Goal: Task Accomplishment & Management: Manage account settings

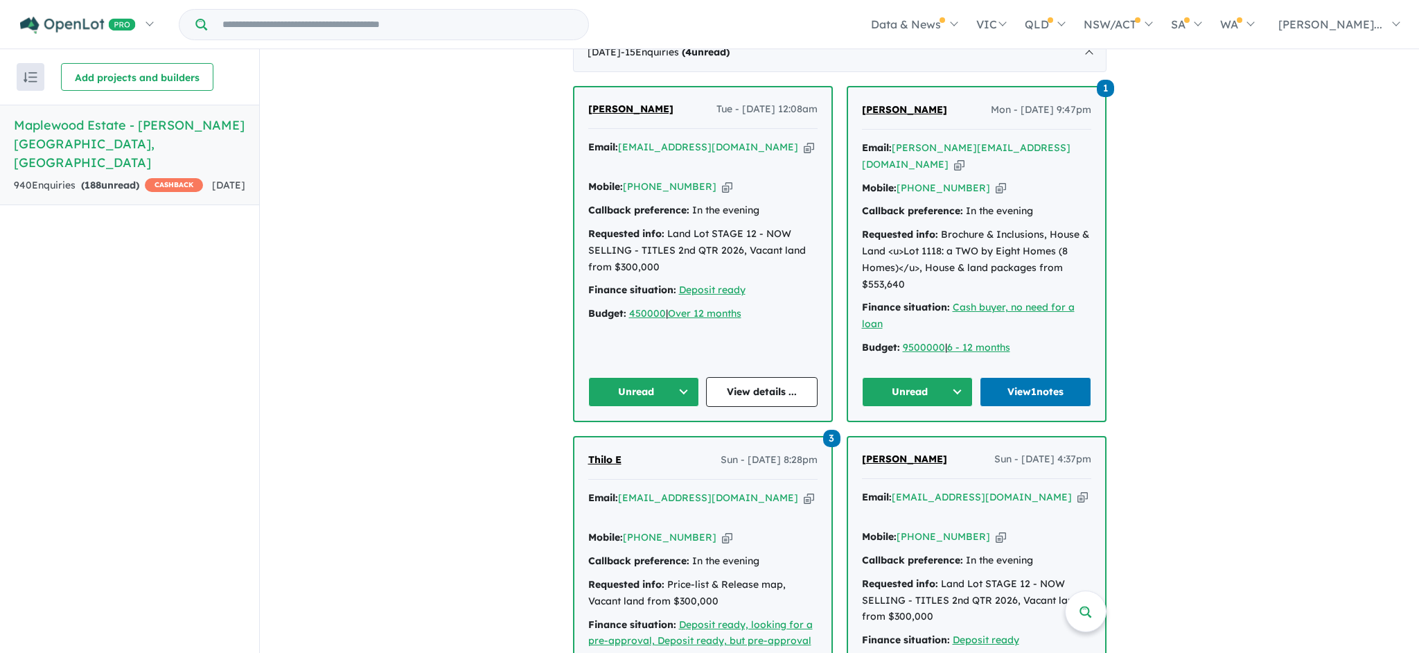
scroll to position [597, 0]
drag, startPoint x: 0, startPoint y: 0, endPoint x: 679, endPoint y: 376, distance: 776.4
click at [679, 376] on button "Unread" at bounding box center [644, 391] width 112 height 30
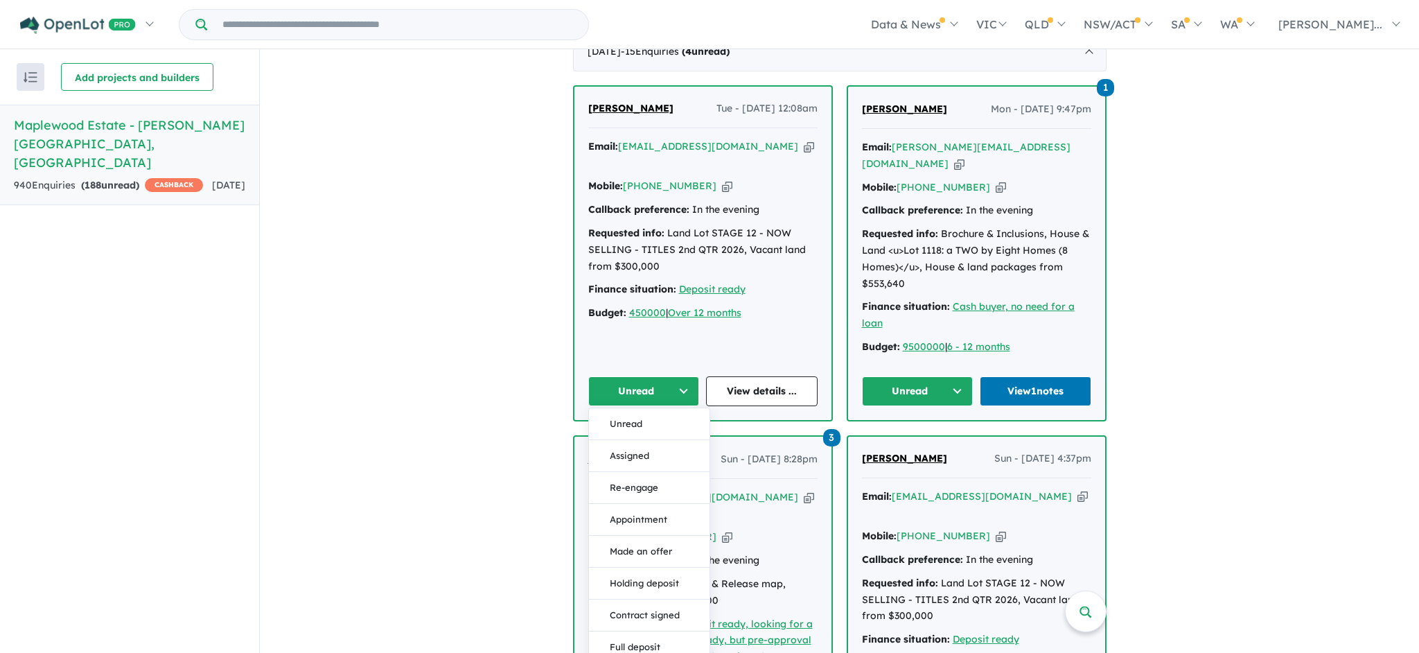
click at [641, 478] on button "Re-engage" at bounding box center [649, 488] width 121 height 32
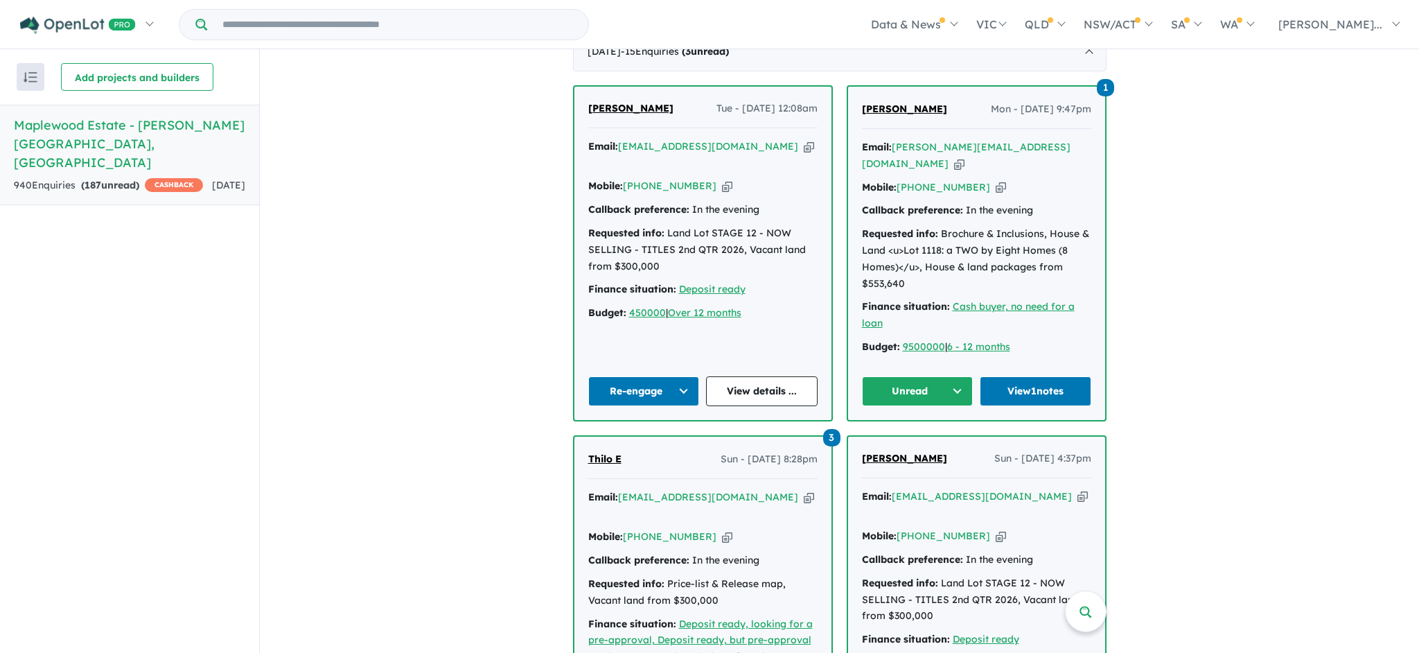
click at [757, 376] on link "View details ..." at bounding box center [762, 391] width 112 height 30
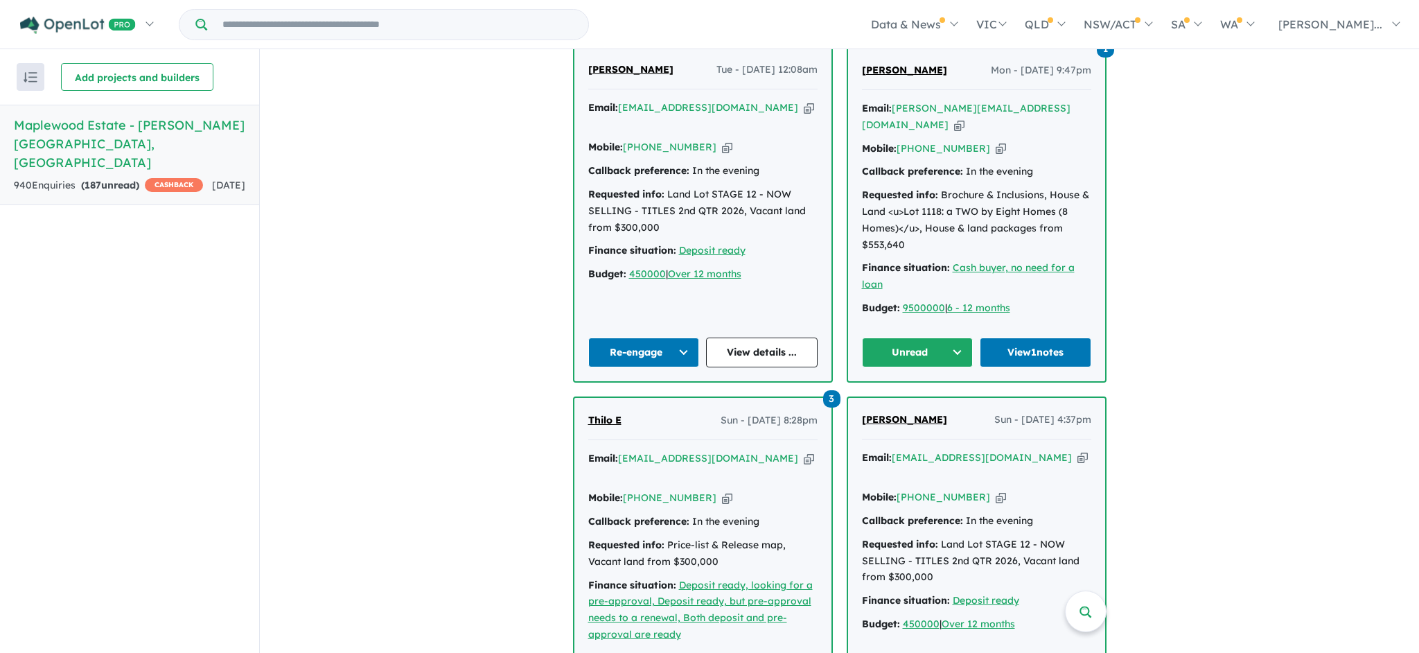
scroll to position [635, 0]
click at [958, 338] on button "Unread" at bounding box center [918, 353] width 112 height 30
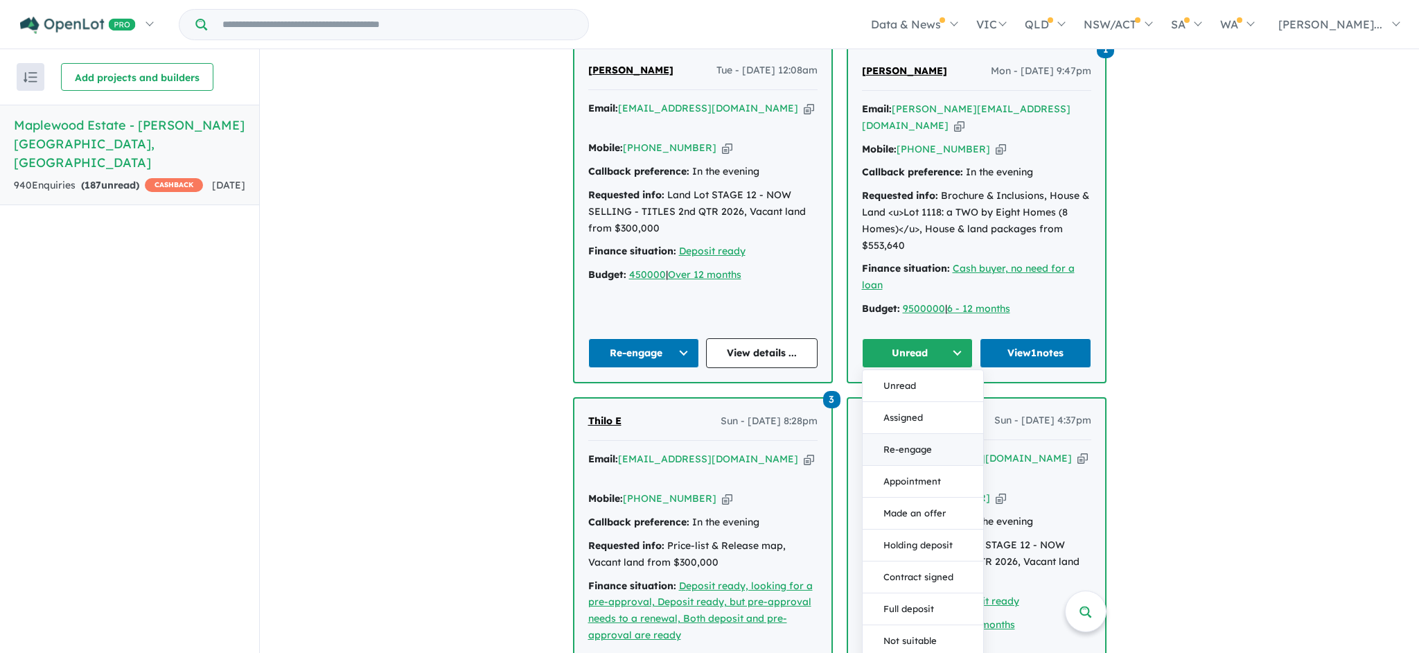
click at [939, 434] on button "Re-engage" at bounding box center [923, 450] width 121 height 32
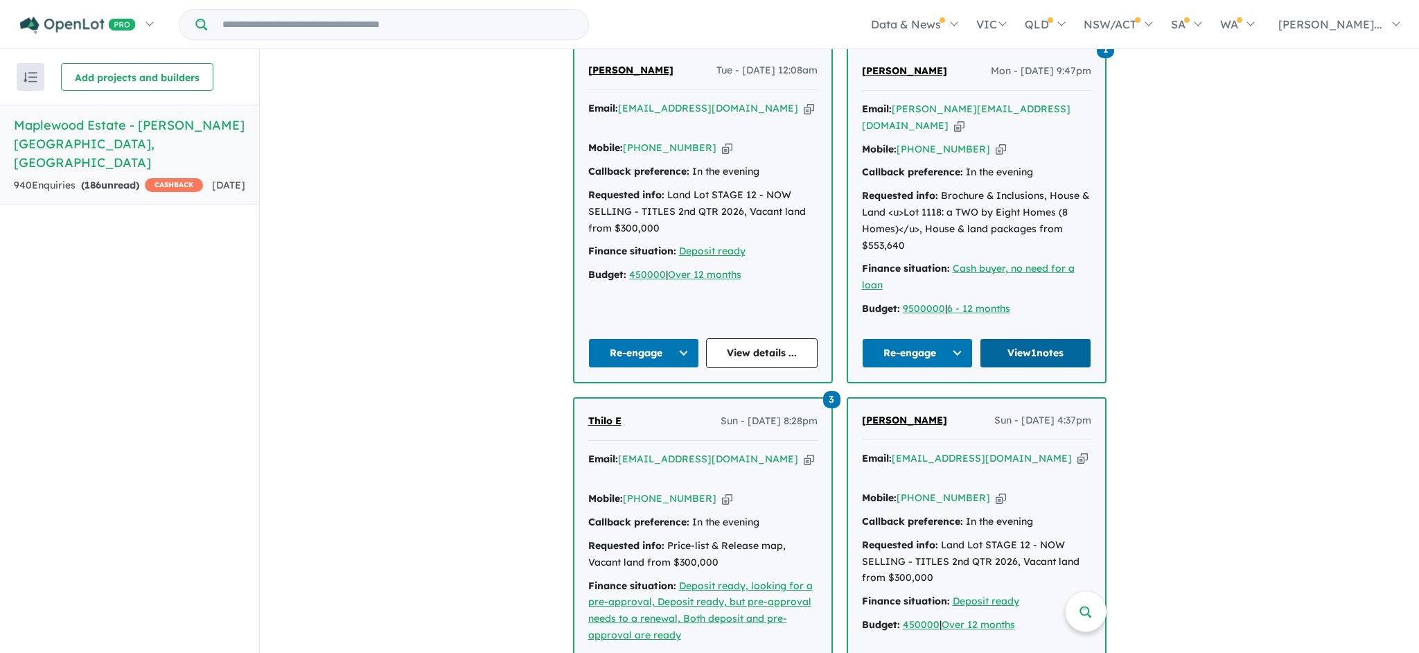
click at [1017, 338] on link "View 1 notes" at bounding box center [1036, 353] width 112 height 30
click at [958, 338] on button "Re-engage" at bounding box center [918, 353] width 112 height 30
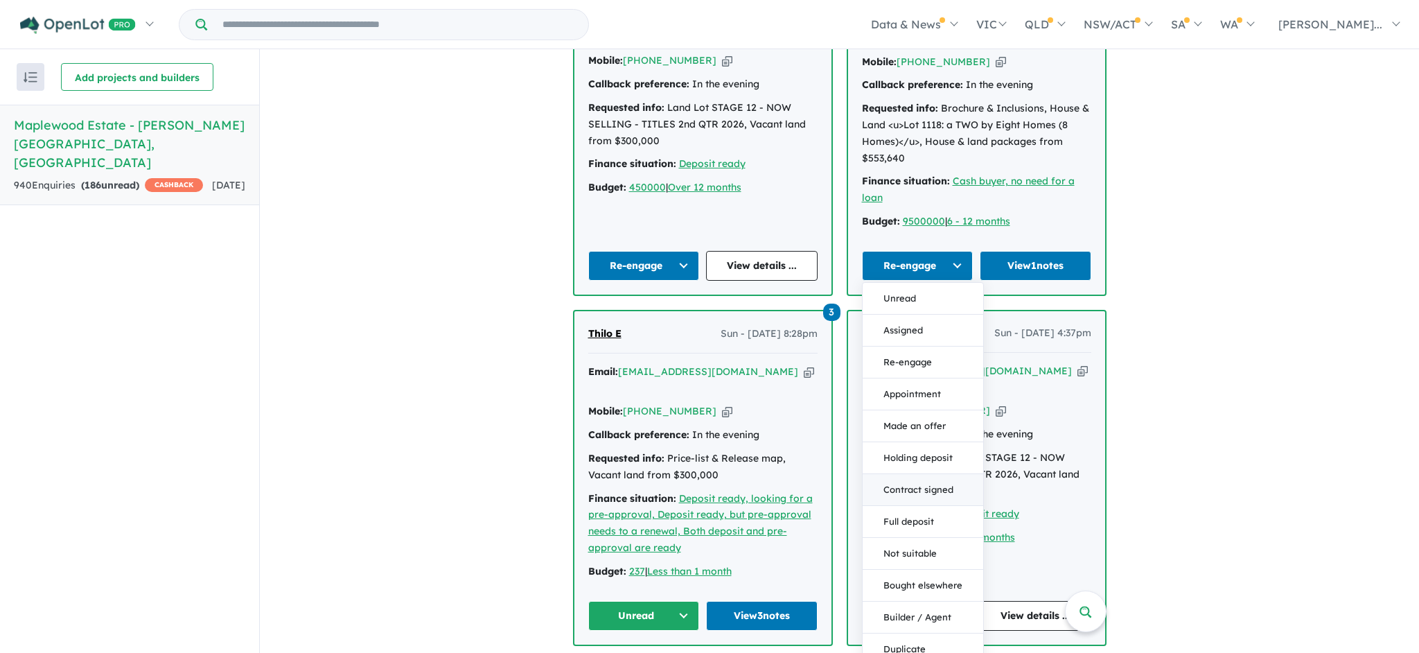
scroll to position [748, 0]
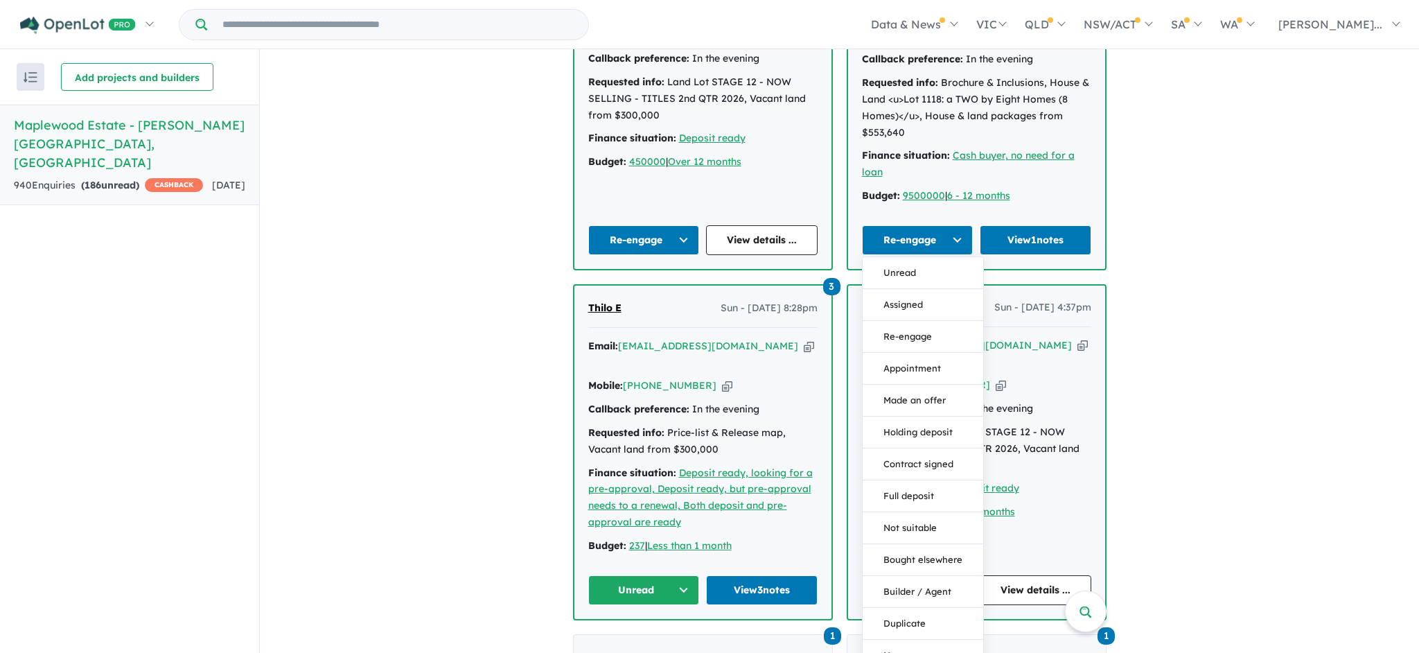
click at [922, 608] on button "Duplicate" at bounding box center [923, 624] width 121 height 32
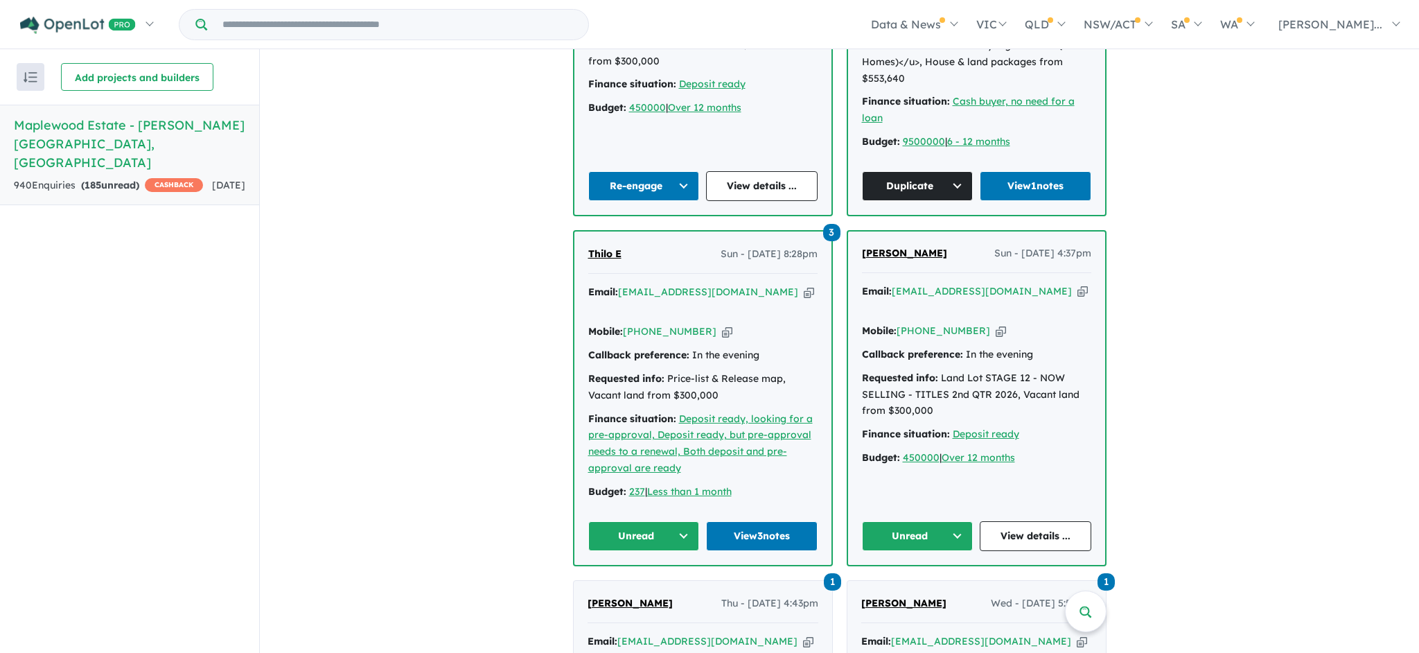
scroll to position [838, 0]
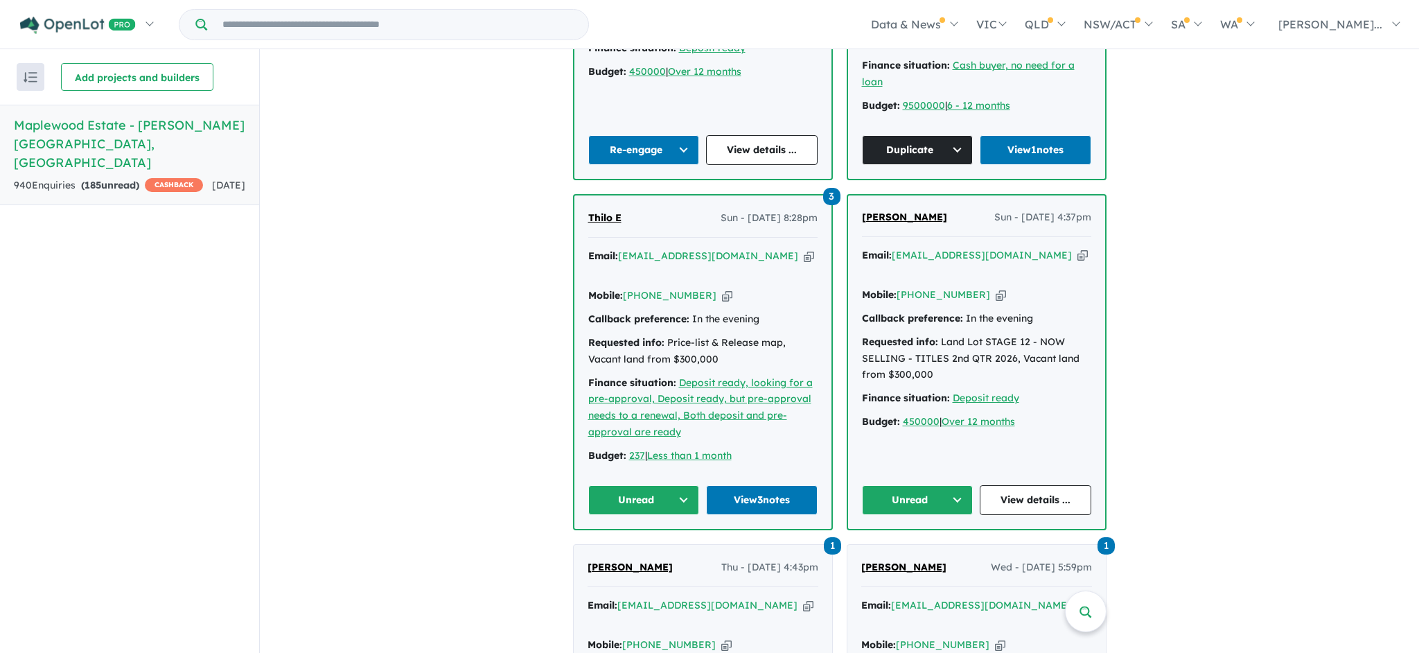
click at [680, 485] on button "Unread" at bounding box center [644, 500] width 112 height 30
click at [665, 581] on button "Re-engage" at bounding box center [649, 597] width 121 height 32
click at [761, 485] on link "View 3 notes" at bounding box center [762, 500] width 112 height 30
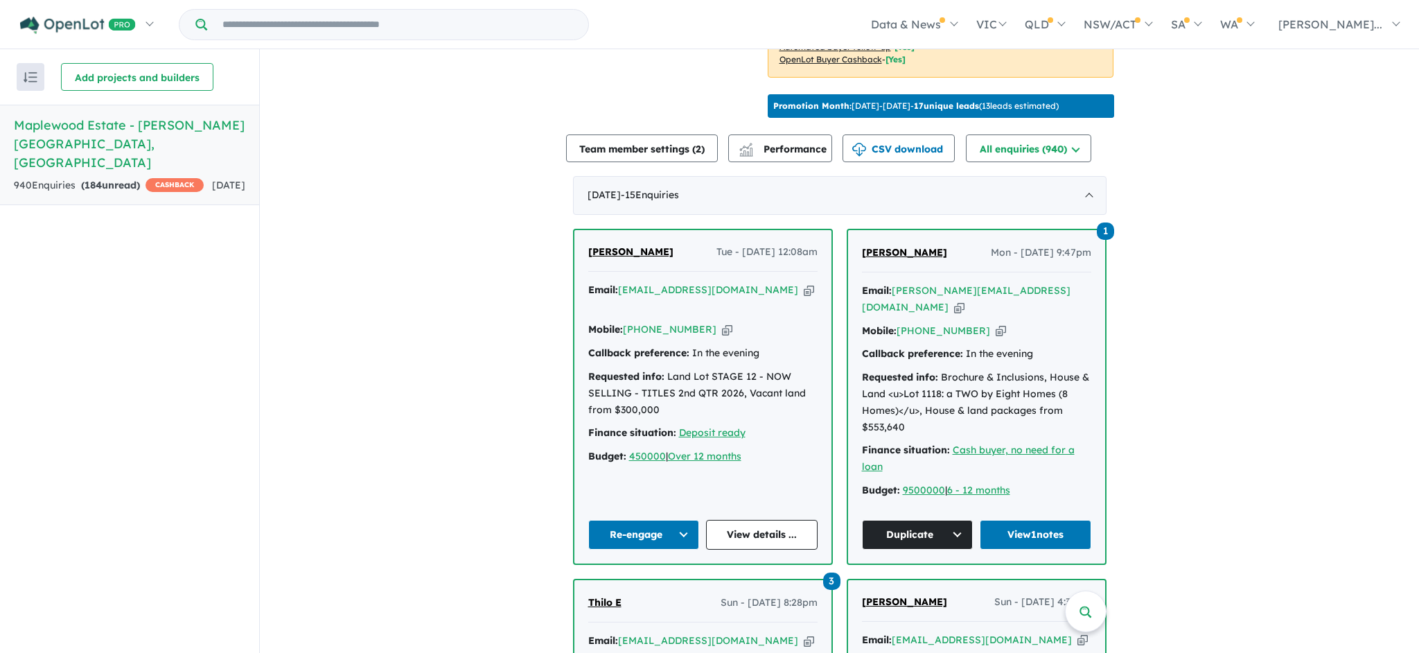
scroll to position [443, 0]
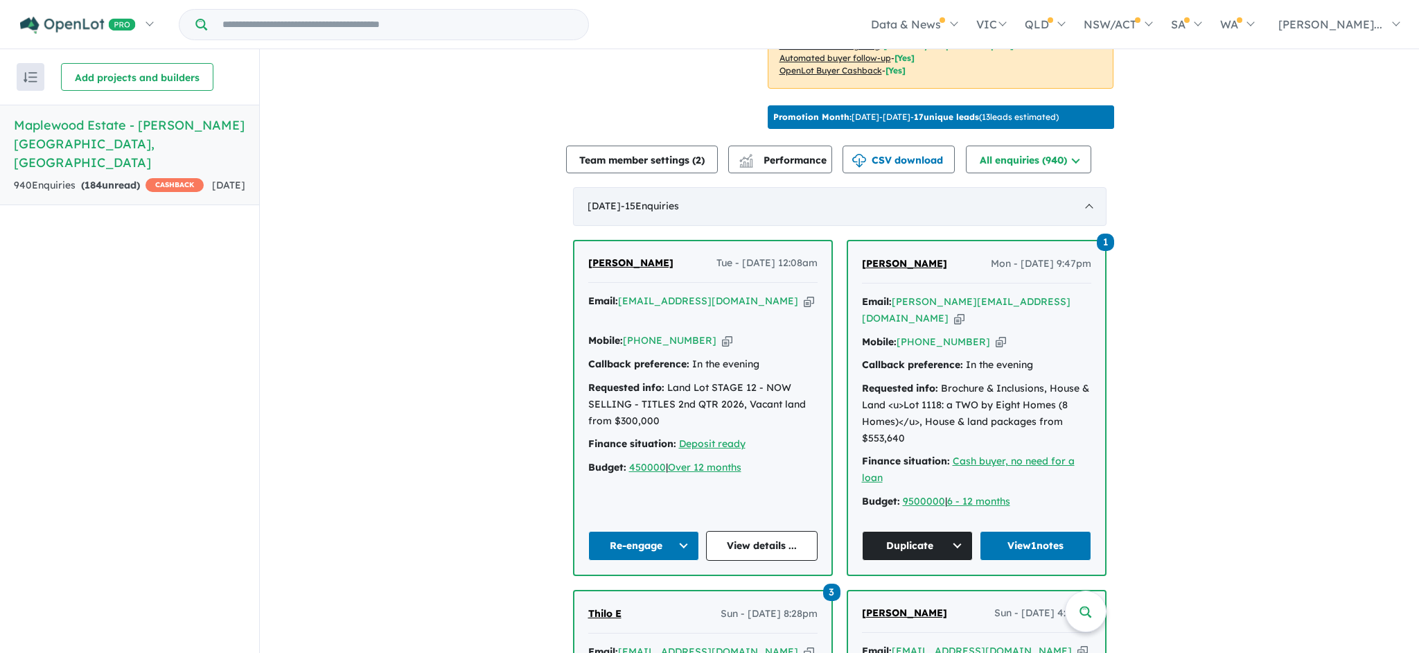
click at [1090, 204] on div "September 2025 - 15 Enquir ies ( 0 unread)" at bounding box center [840, 206] width 534 height 39
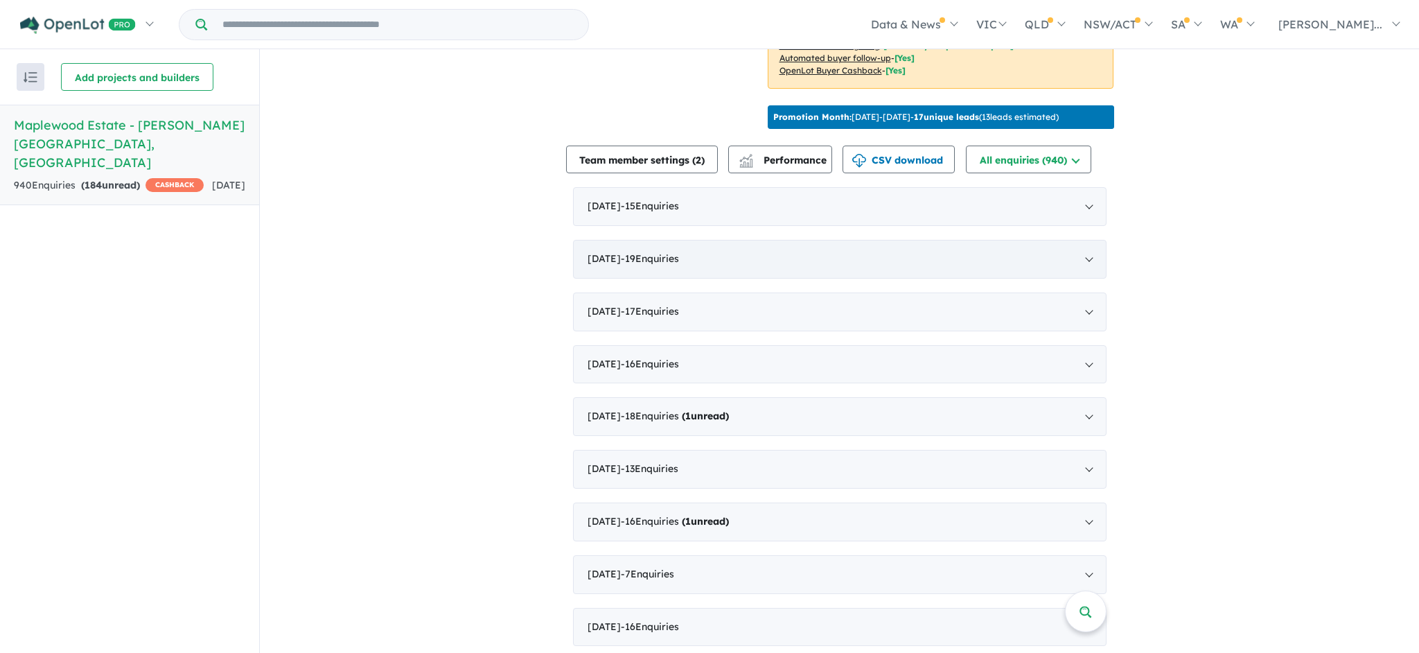
click at [920, 274] on div "August 2025 - 19 Enquir ies ( 0 unread)" at bounding box center [840, 259] width 534 height 39
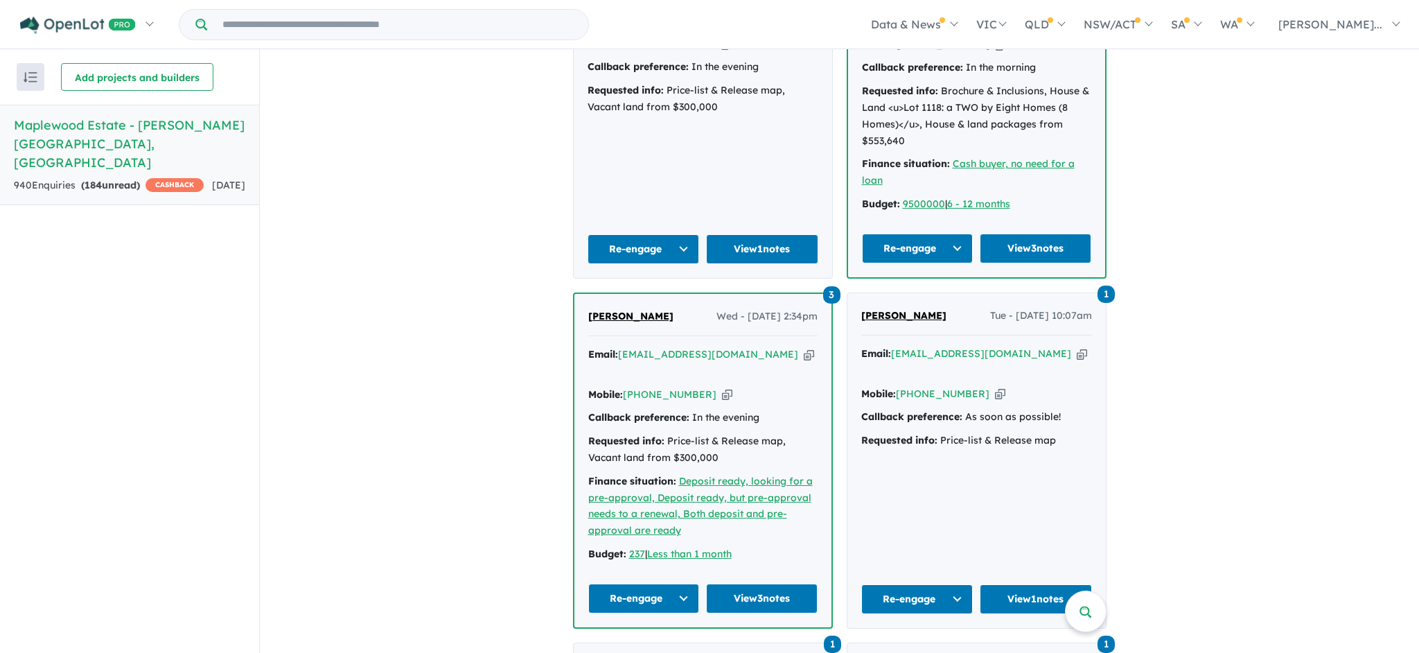
scroll to position [1113, 0]
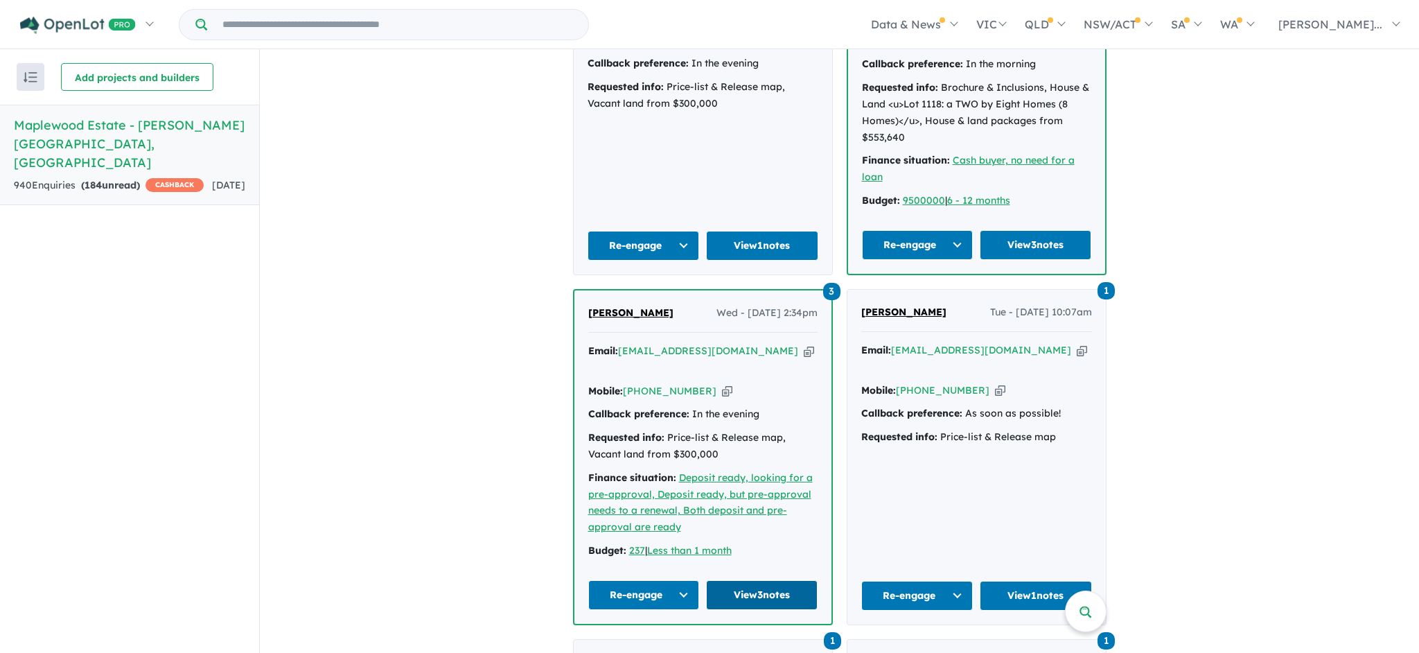
click at [730, 580] on link "View 3 notes" at bounding box center [762, 595] width 112 height 30
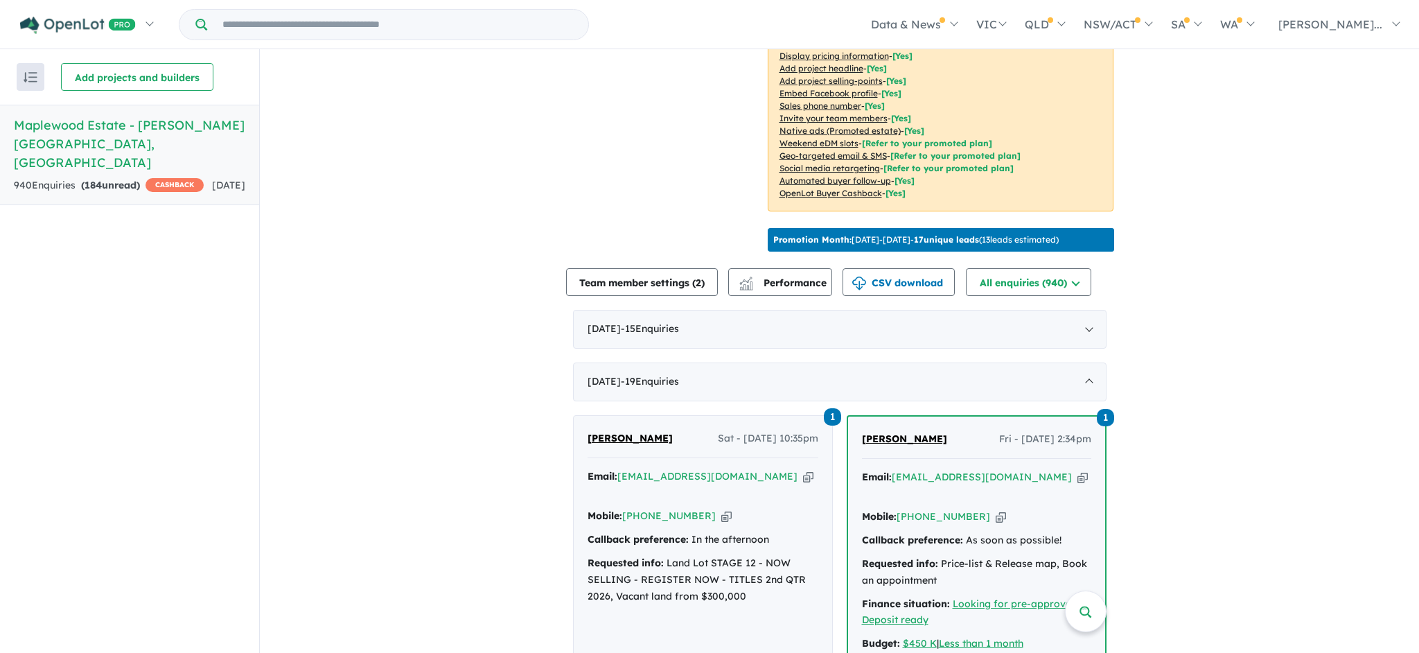
scroll to position [326, 0]
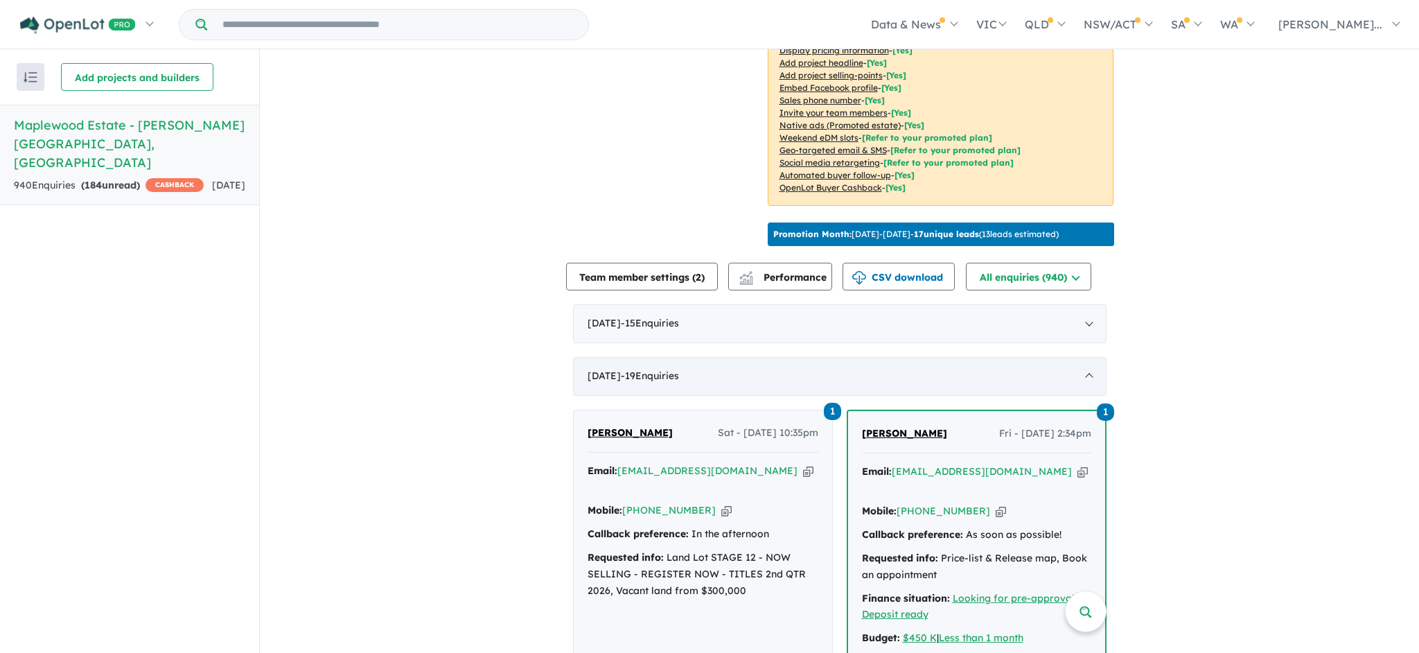
click at [1091, 378] on div "August 2025 - 19 Enquir ies ( 0 unread)" at bounding box center [840, 376] width 534 height 39
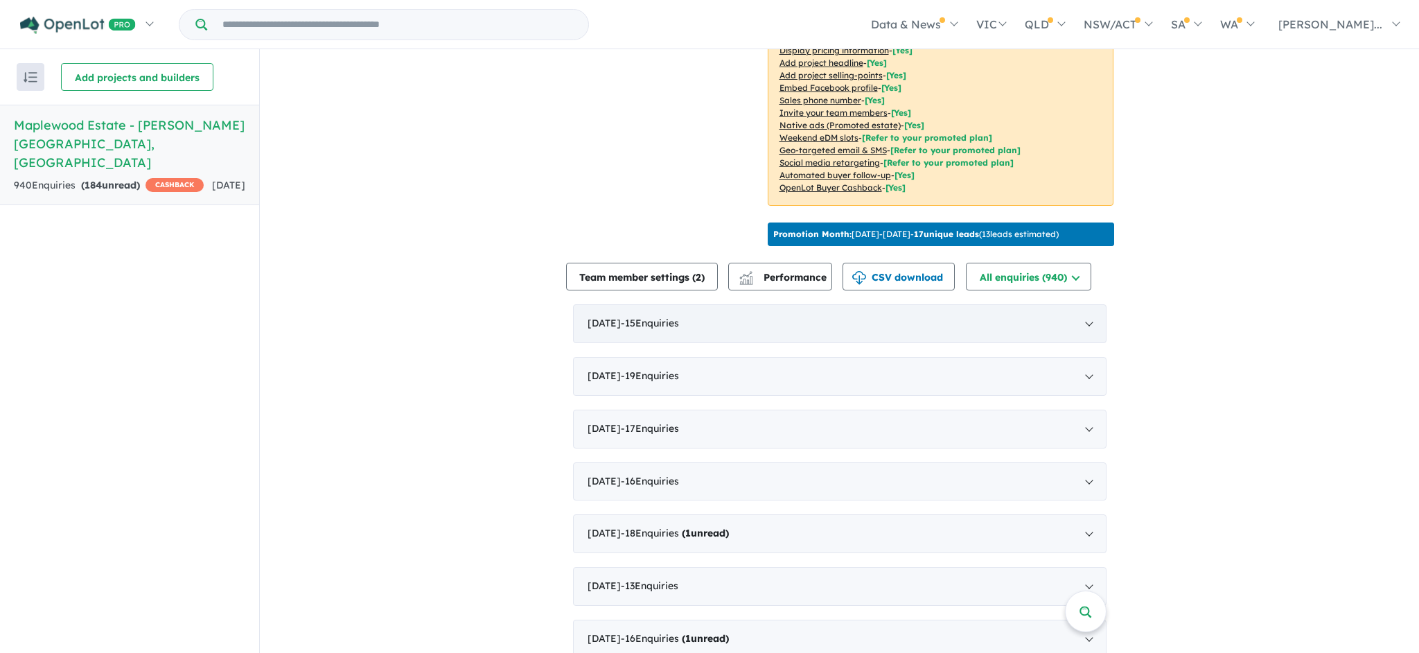
click at [901, 331] on div "September 2025 - 15 Enquir ies ( 0 unread)" at bounding box center [840, 323] width 534 height 39
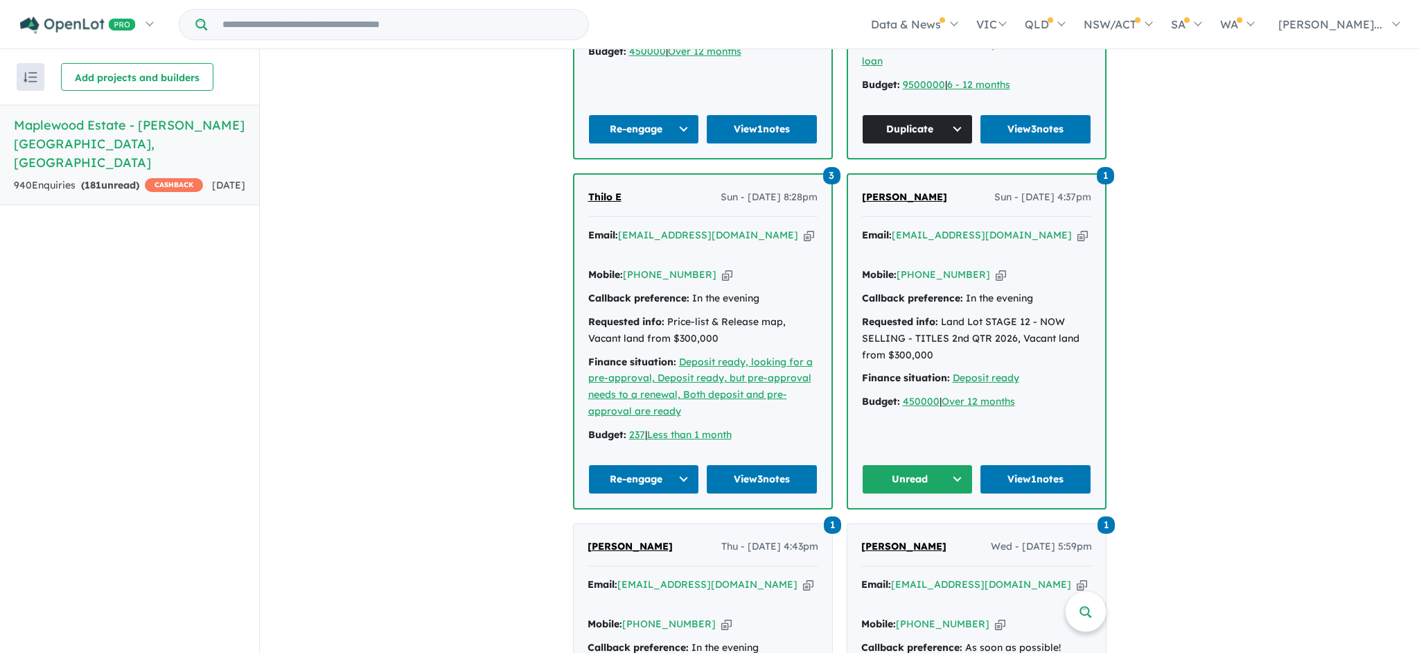
scroll to position [860, 0]
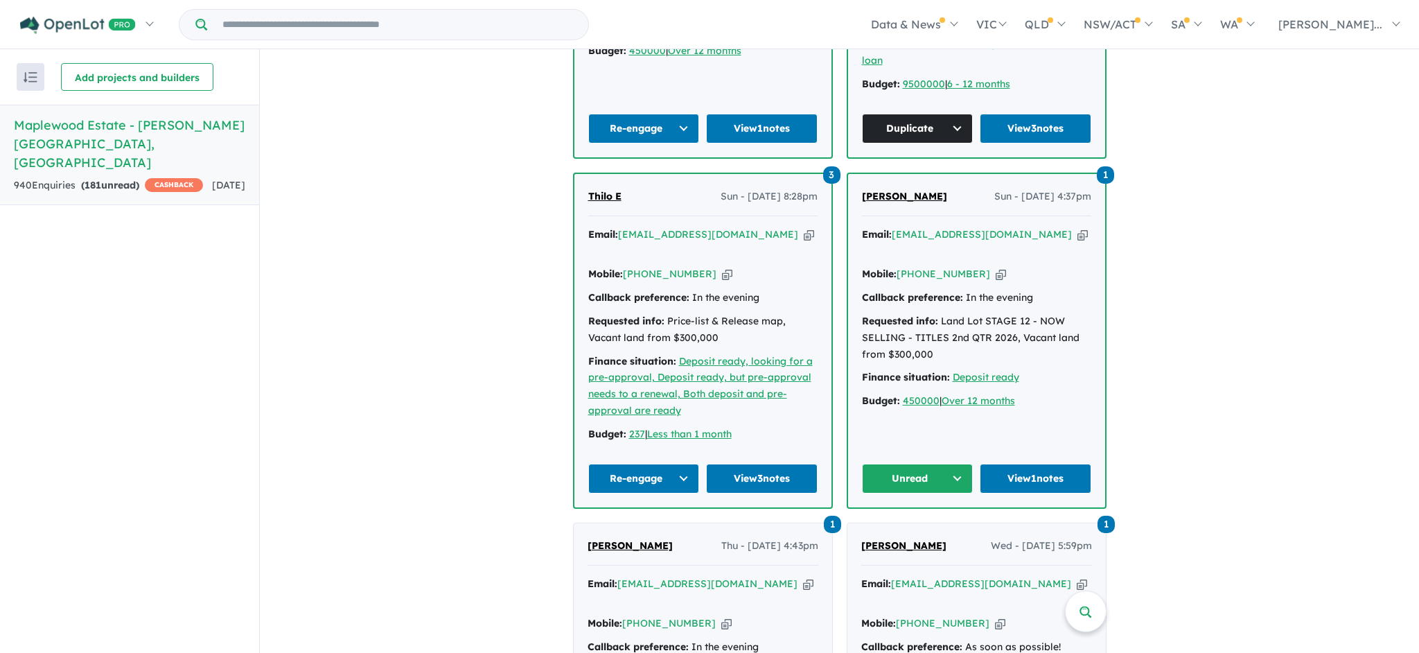
click at [677, 464] on button "Re-engage" at bounding box center [644, 479] width 112 height 30
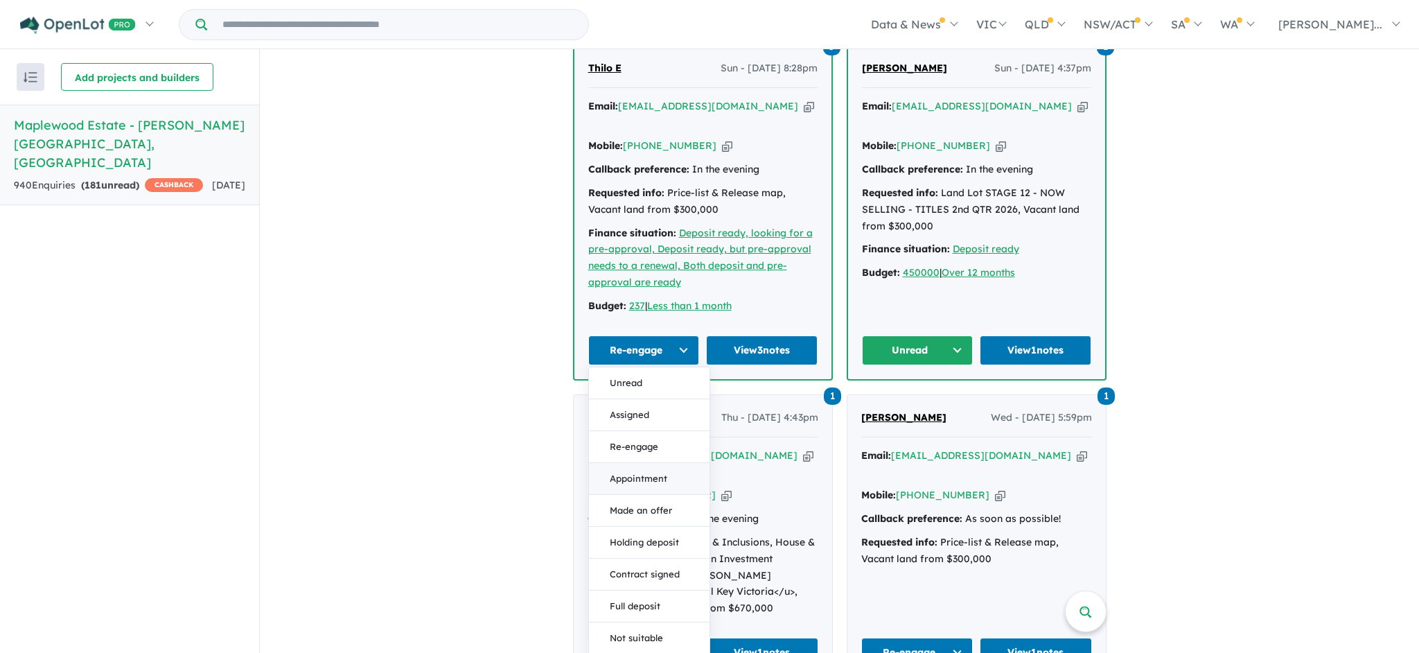
scroll to position [1044, 0]
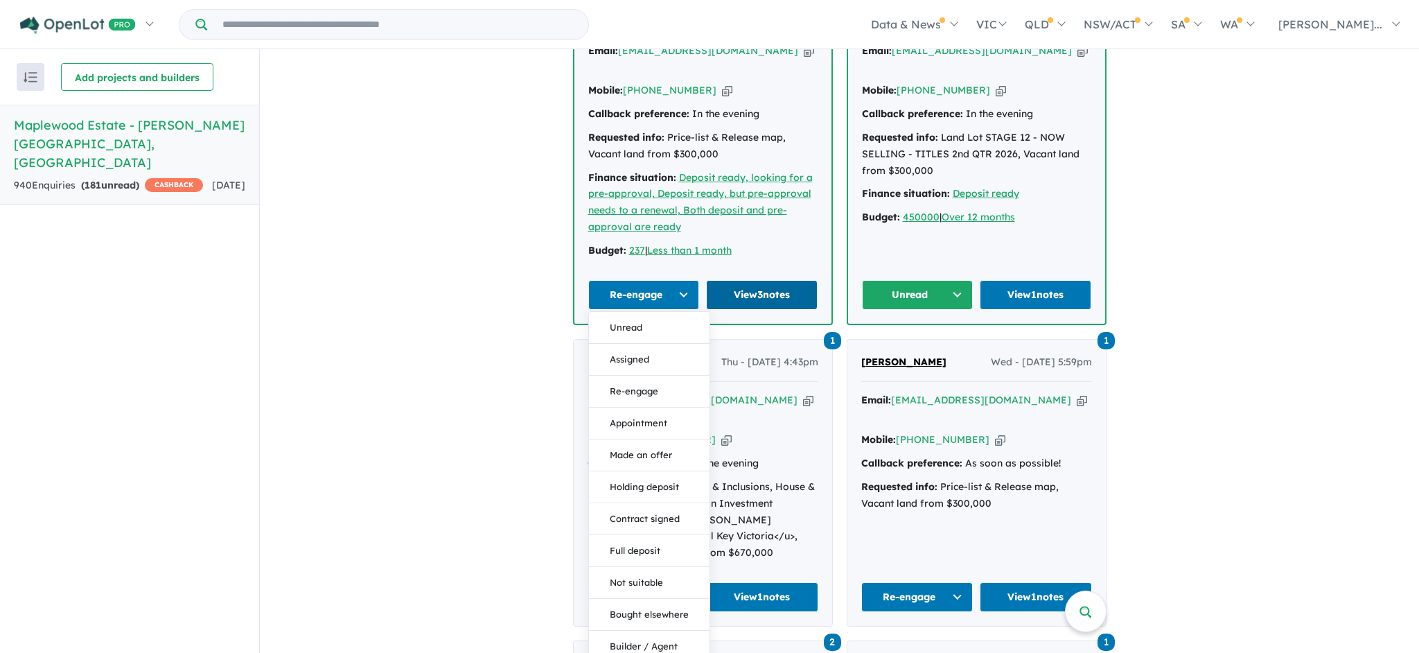
click at [746, 280] on link "View 3 notes" at bounding box center [762, 295] width 112 height 30
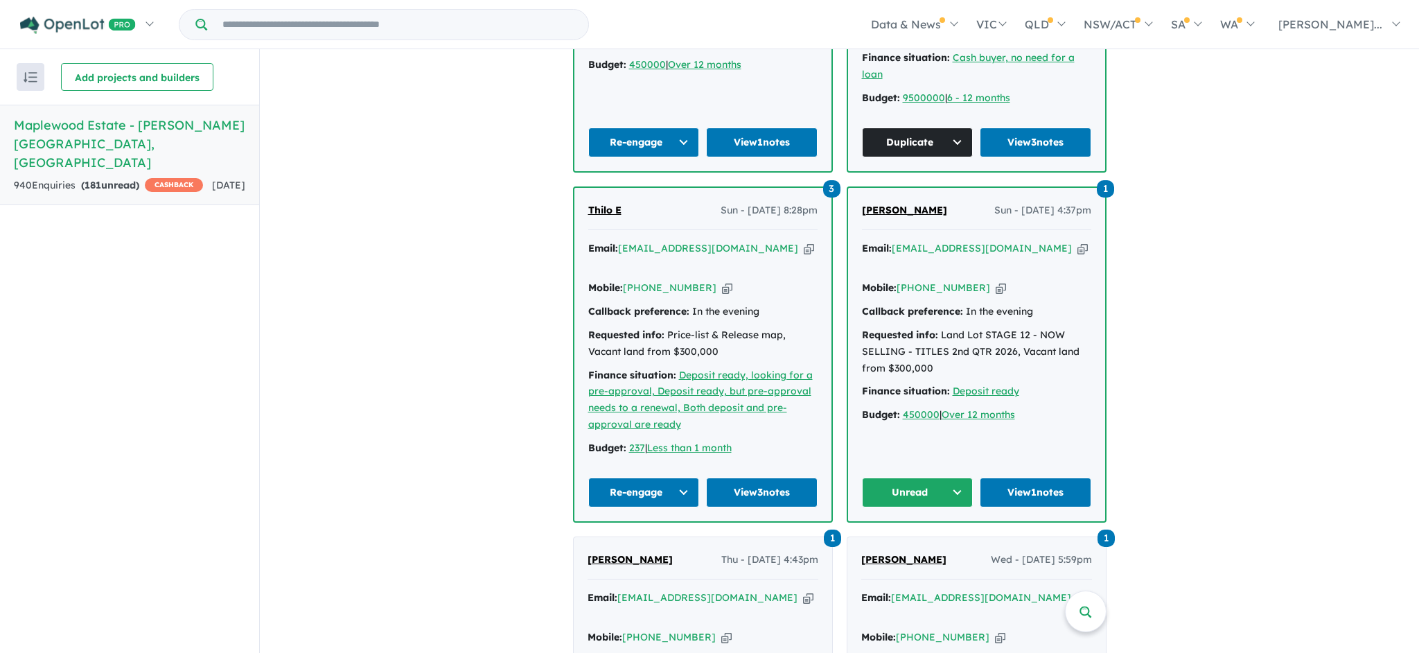
scroll to position [870, 0]
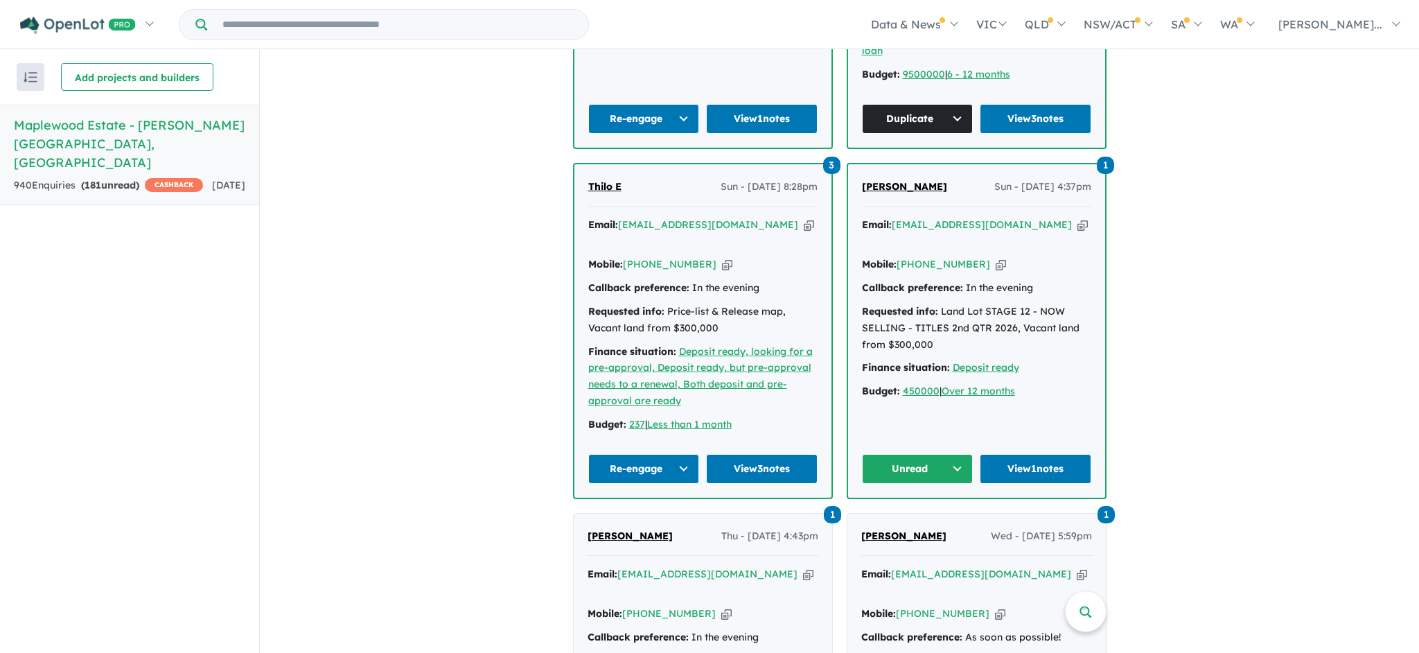
click at [675, 454] on button "Re-engage" at bounding box center [644, 469] width 112 height 30
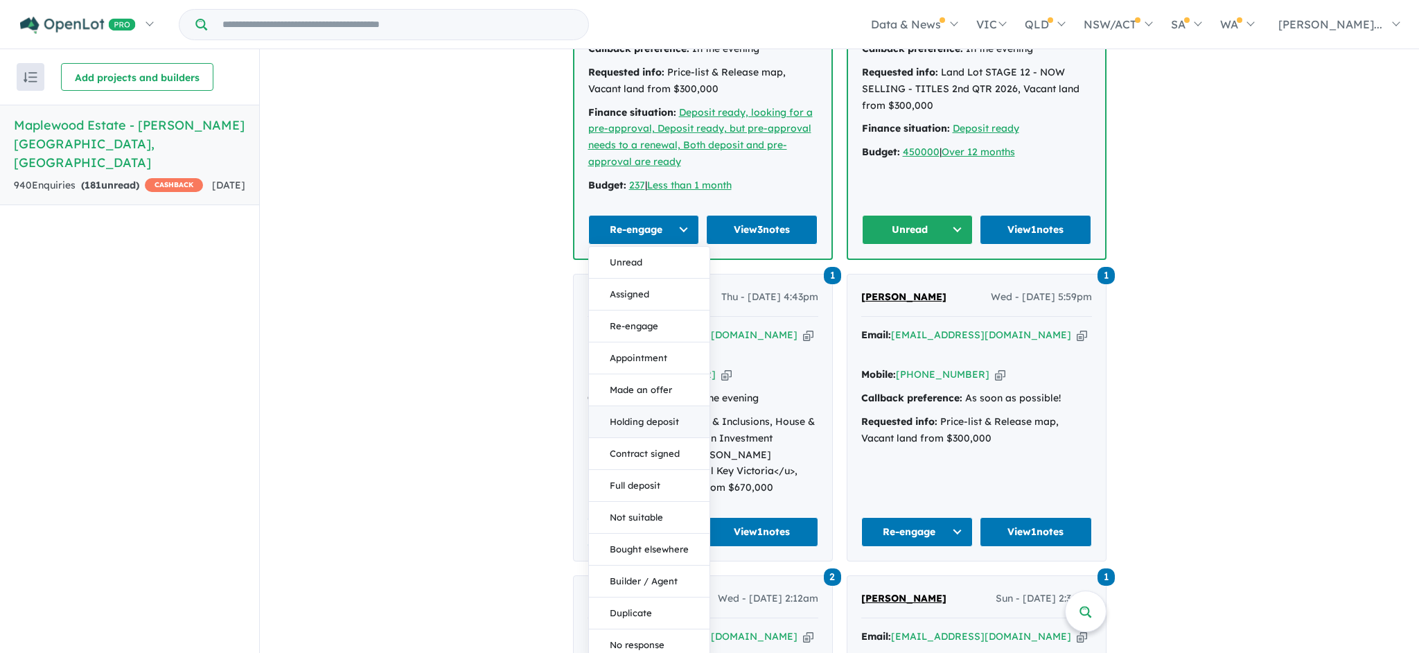
scroll to position [1114, 0]
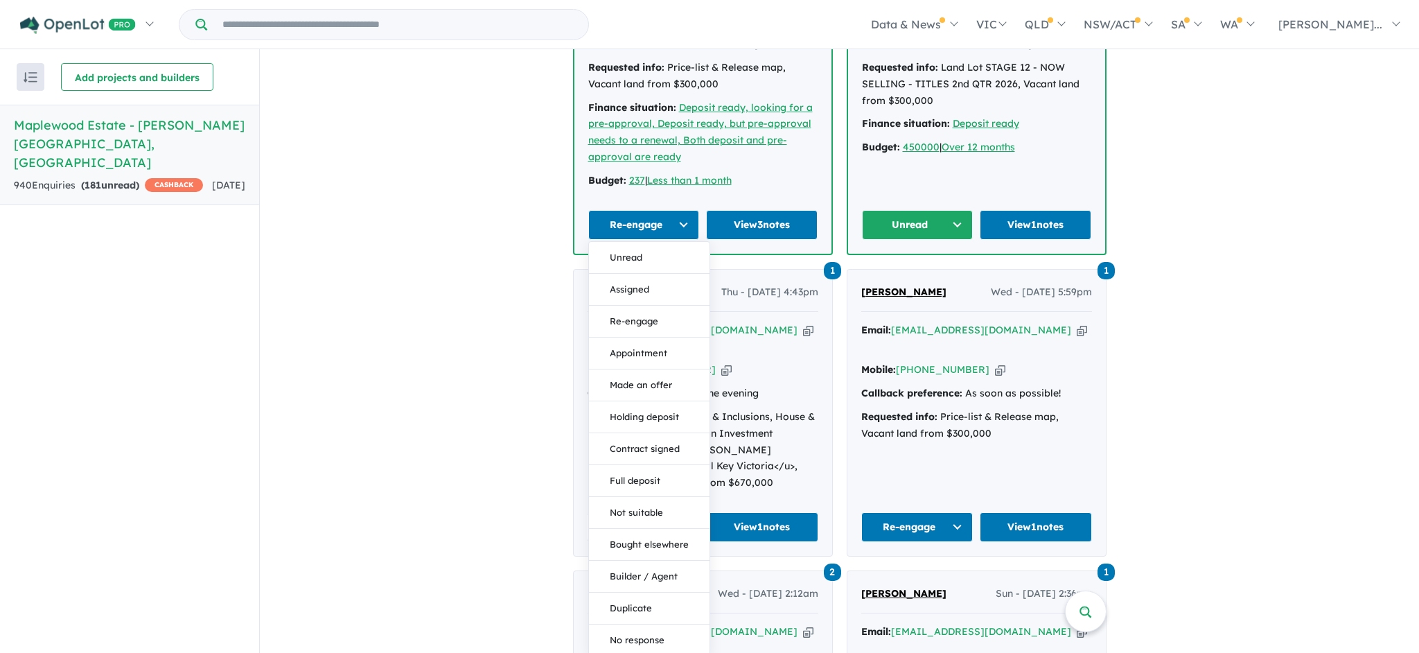
click at [641, 592] on button "Duplicate" at bounding box center [649, 608] width 121 height 32
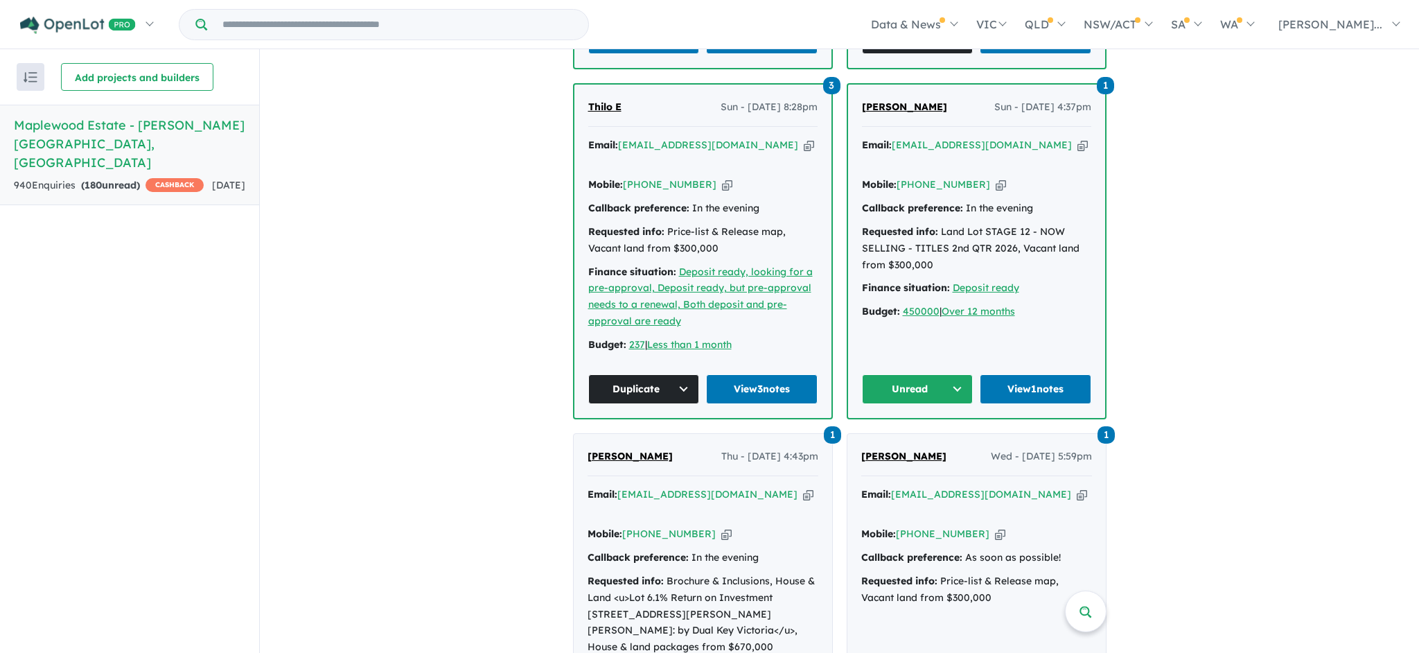
scroll to position [1003, 0]
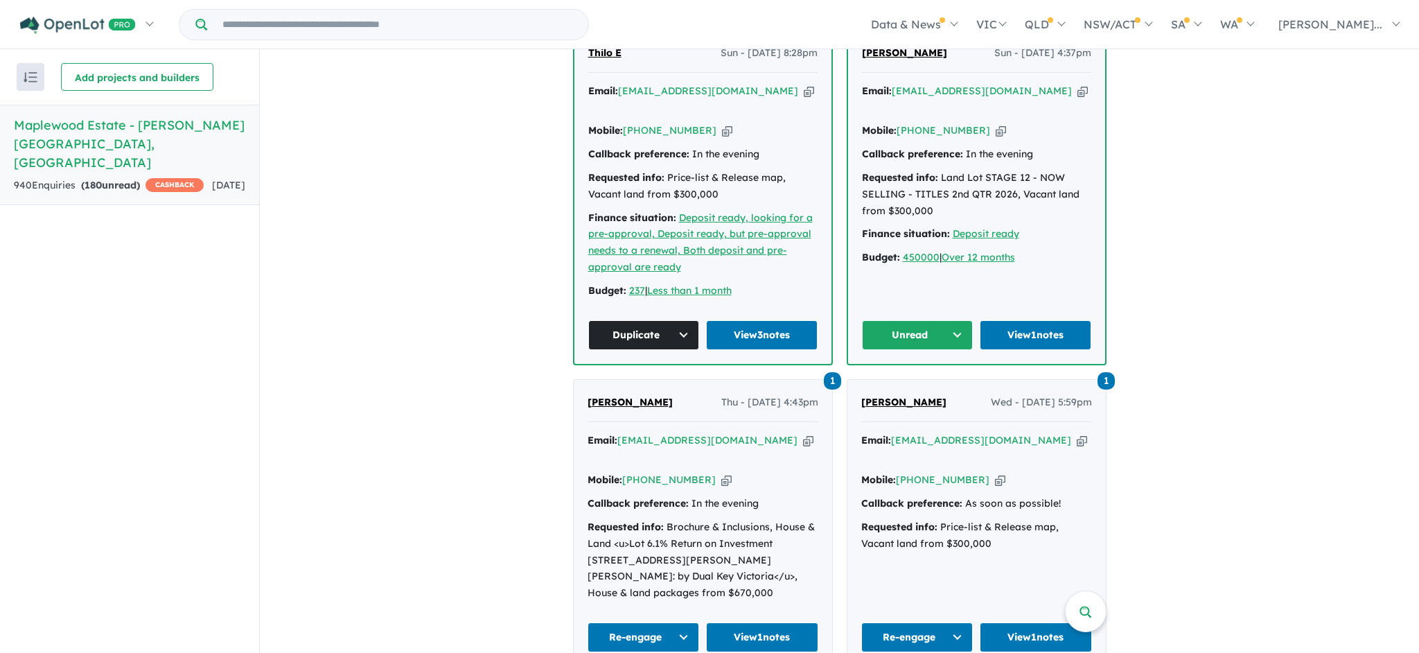
click at [683, 320] on button "Duplicate" at bounding box center [644, 335] width 112 height 30
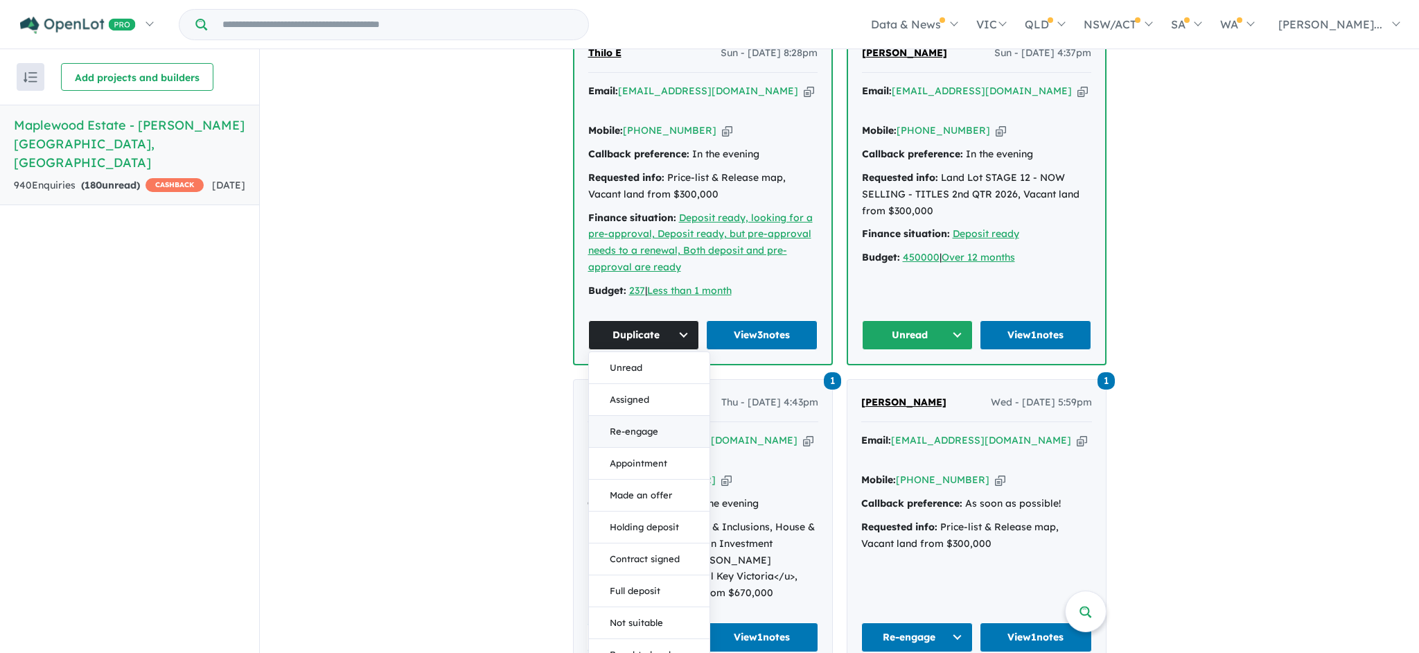
click at [658, 416] on button "Re-engage" at bounding box center [649, 432] width 121 height 32
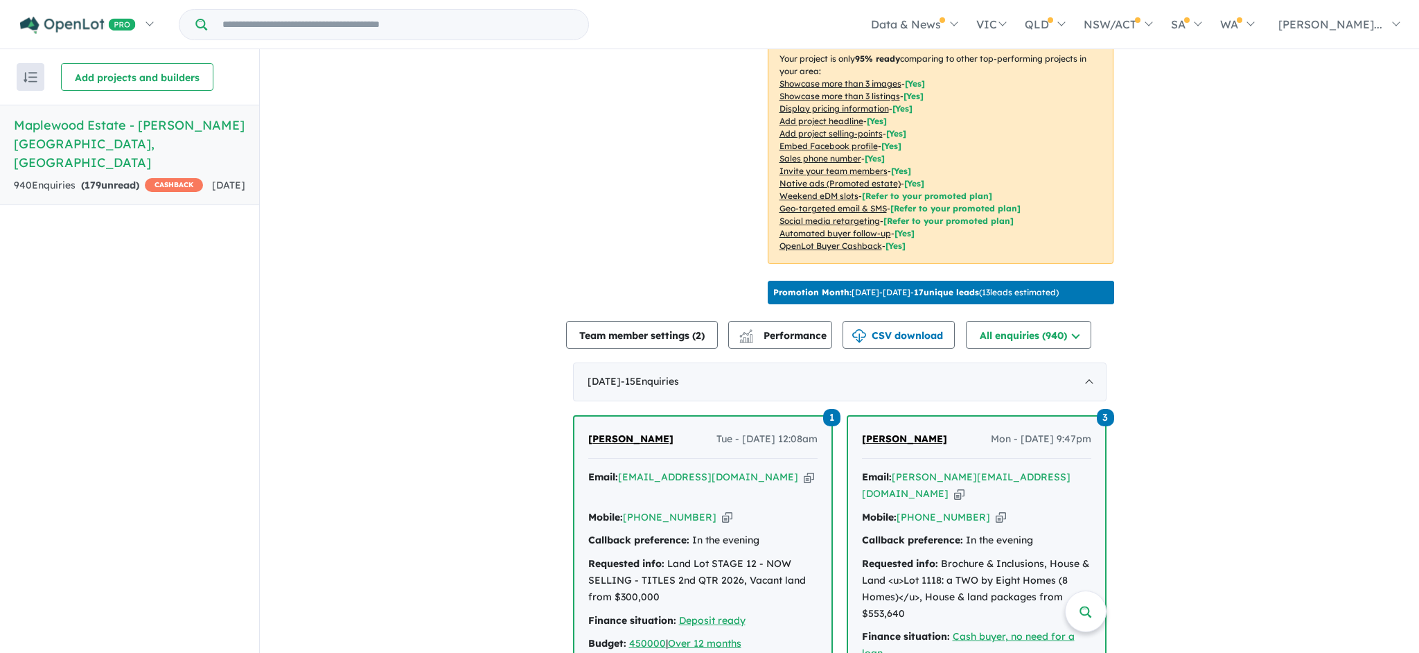
scroll to position [262, 0]
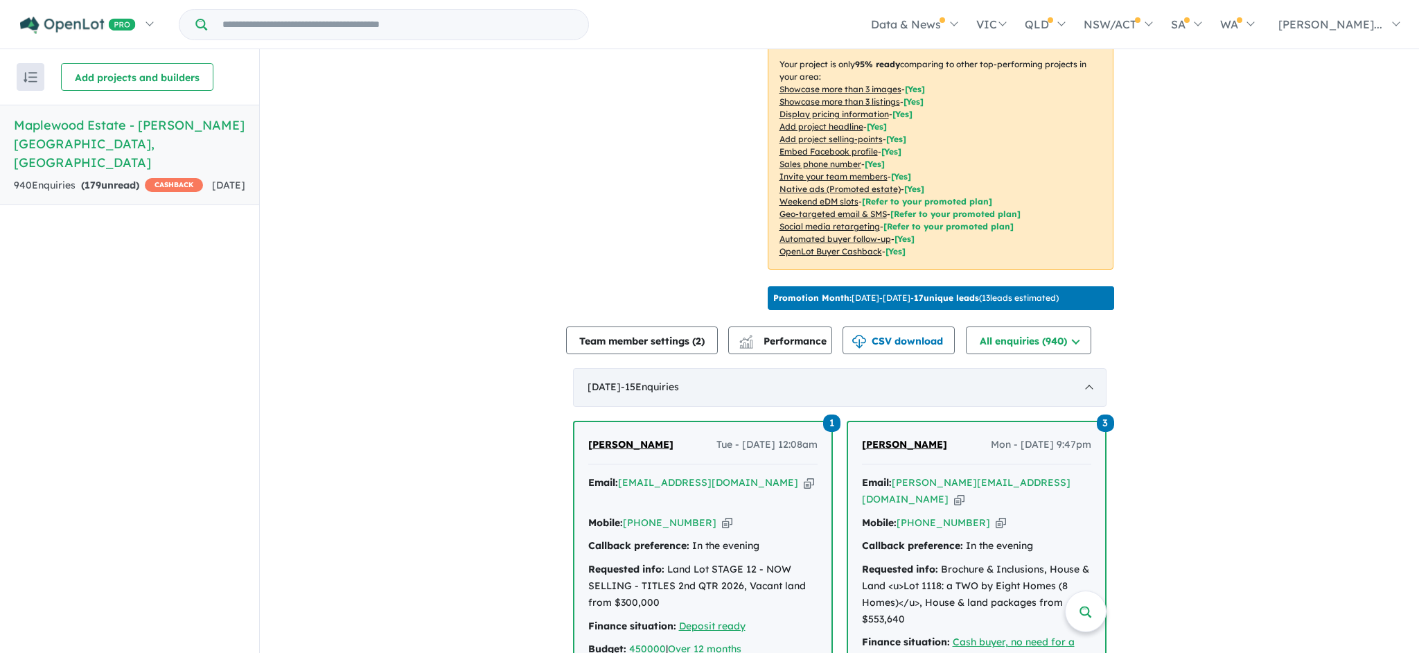
click at [1082, 393] on div "September 2025 - 15 Enquir ies ( 0 unread)" at bounding box center [840, 387] width 534 height 39
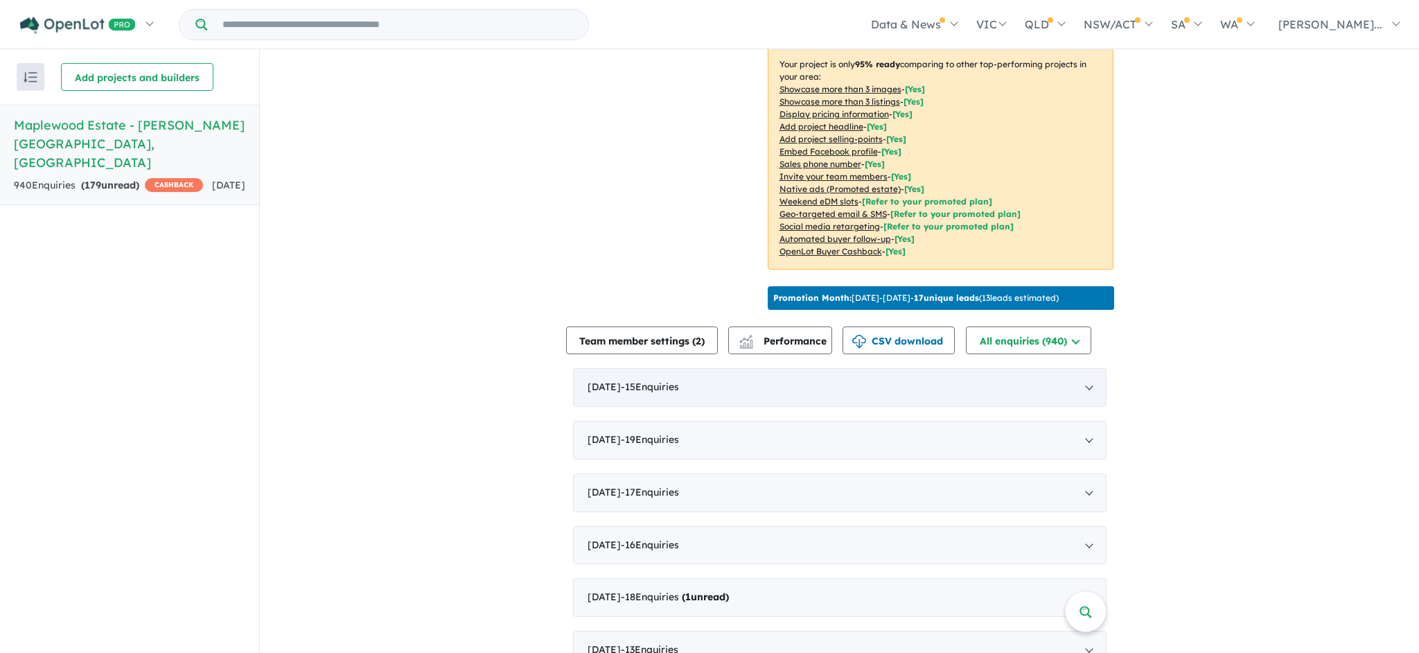
click at [666, 392] on span "- 15 Enquir ies ( 0 unread)" at bounding box center [650, 386] width 58 height 12
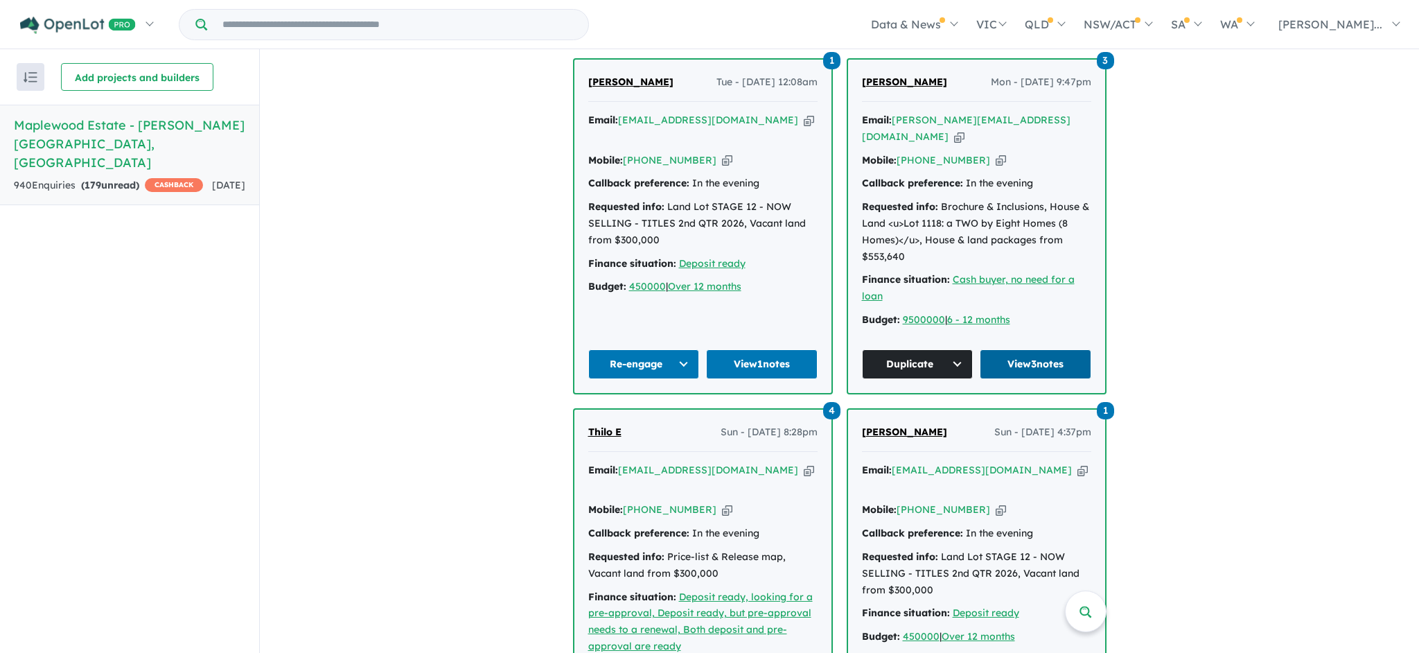
scroll to position [625, 0]
click at [958, 349] on button "Duplicate" at bounding box center [918, 364] width 112 height 30
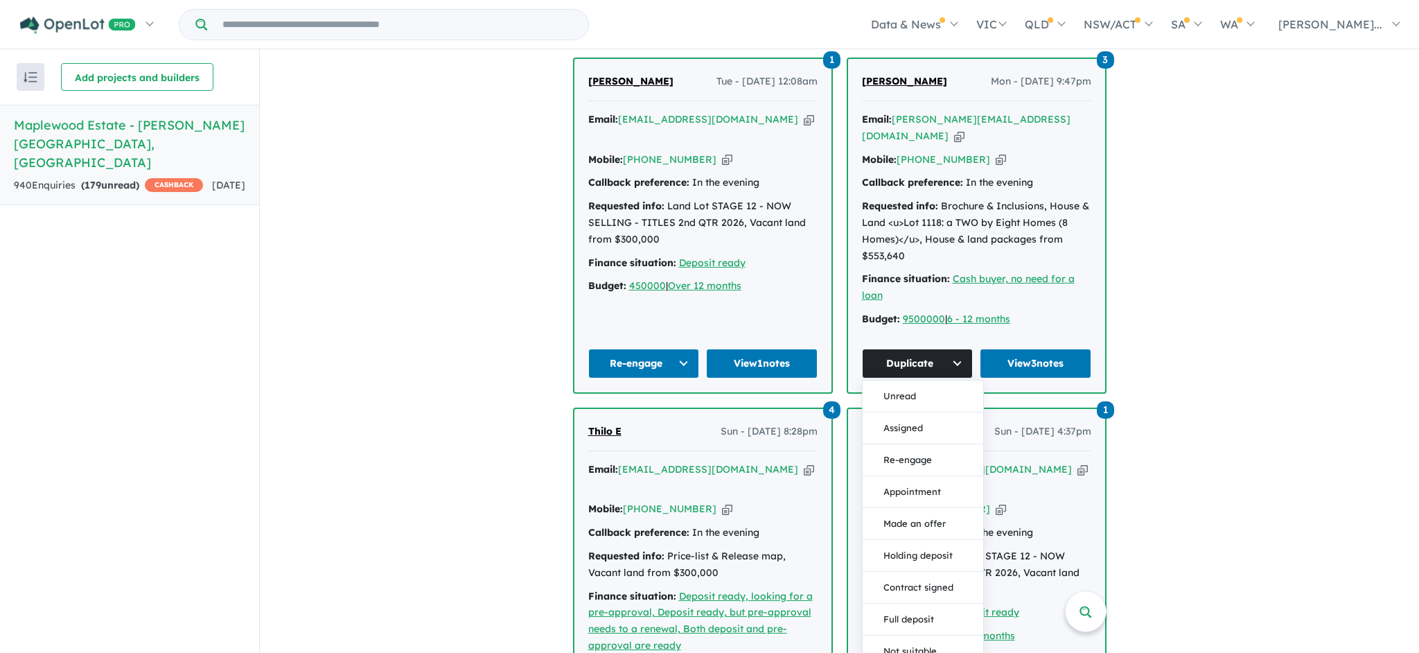
drag, startPoint x: 938, startPoint y: 436, endPoint x: 954, endPoint y: 428, distance: 17.4
click at [938, 444] on button "Re-engage" at bounding box center [923, 460] width 121 height 32
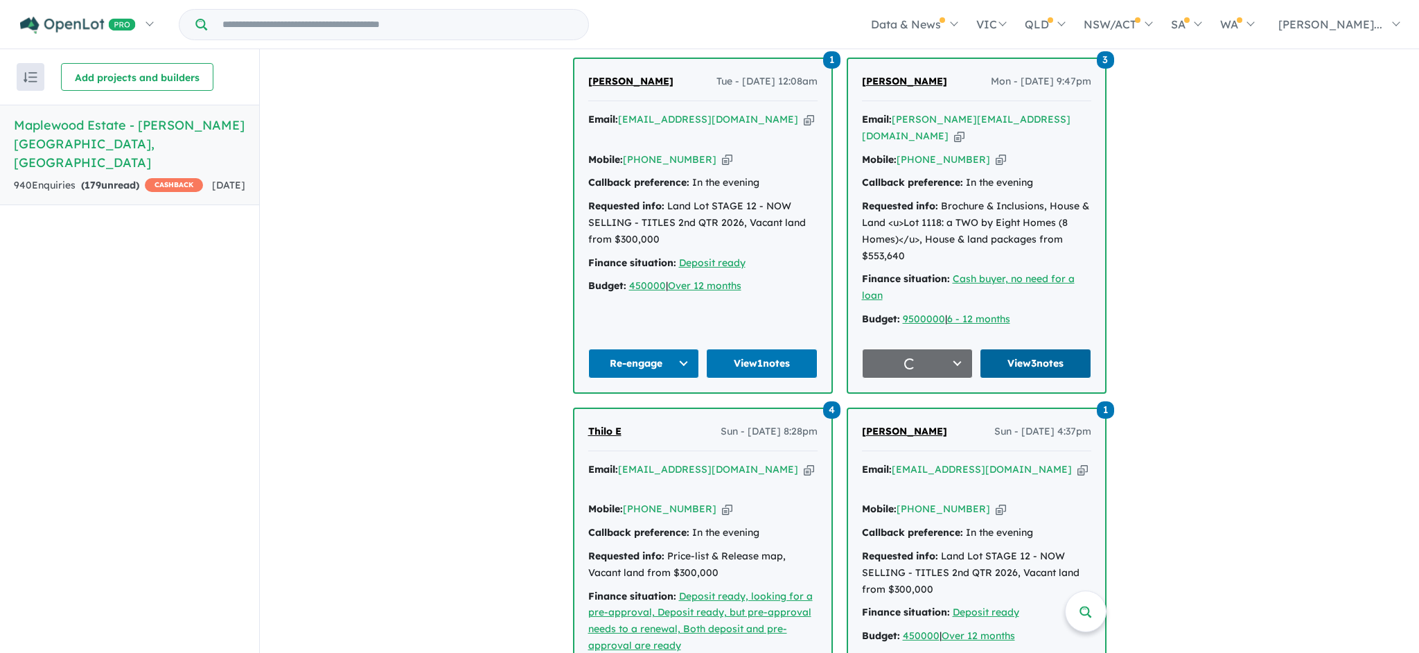
click at [1037, 349] on link "View 3 notes" at bounding box center [1036, 364] width 112 height 30
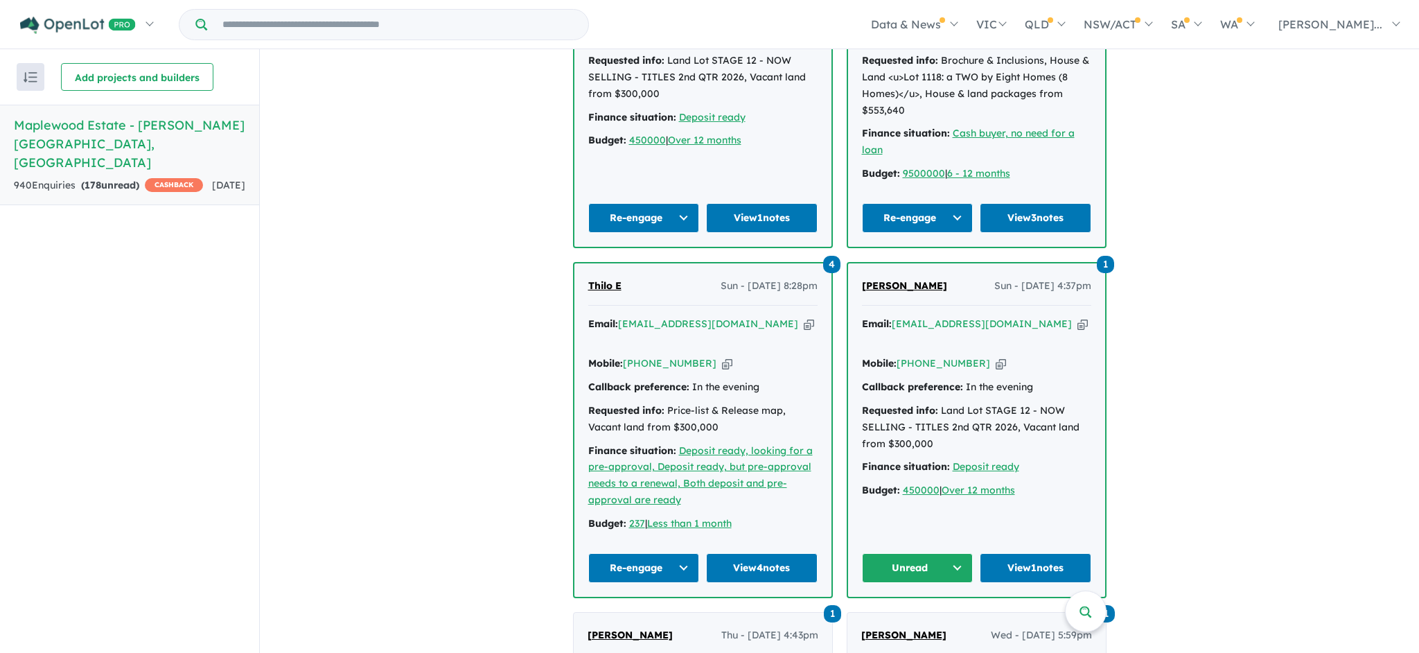
scroll to position [819, 0]
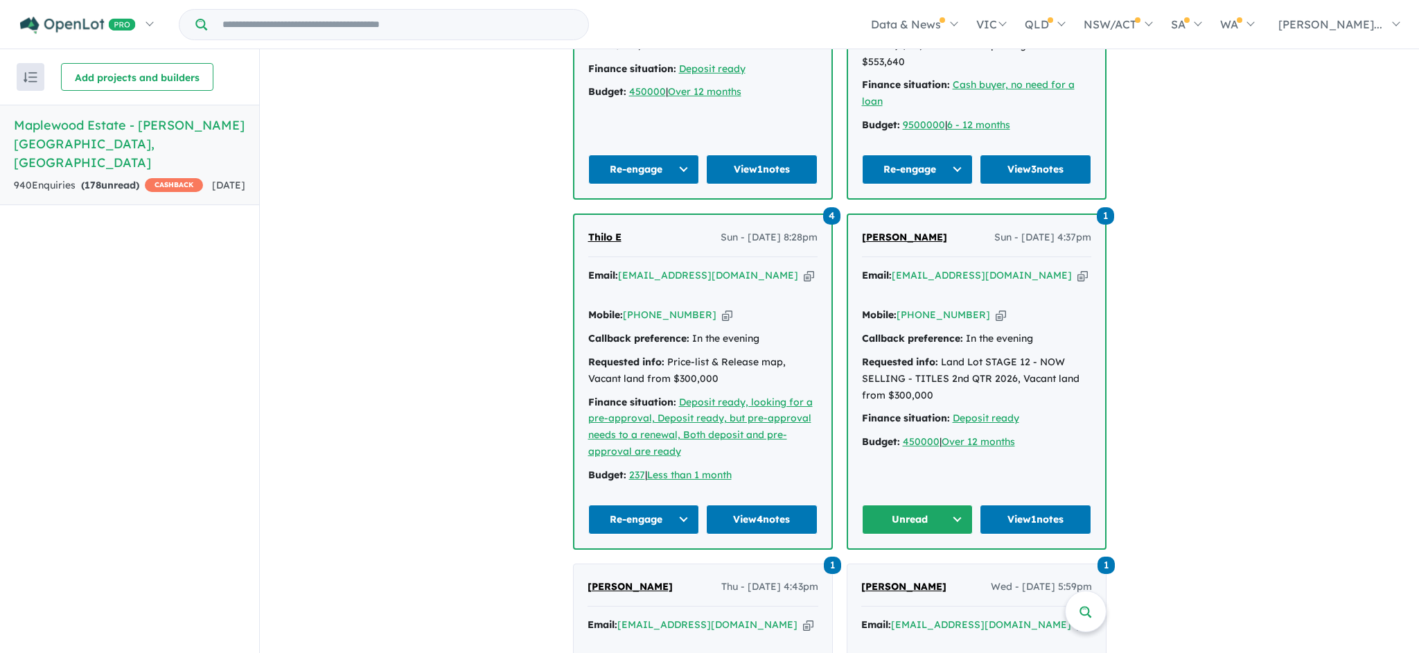
click at [677, 504] on button "Re-engage" at bounding box center [644, 519] width 112 height 30
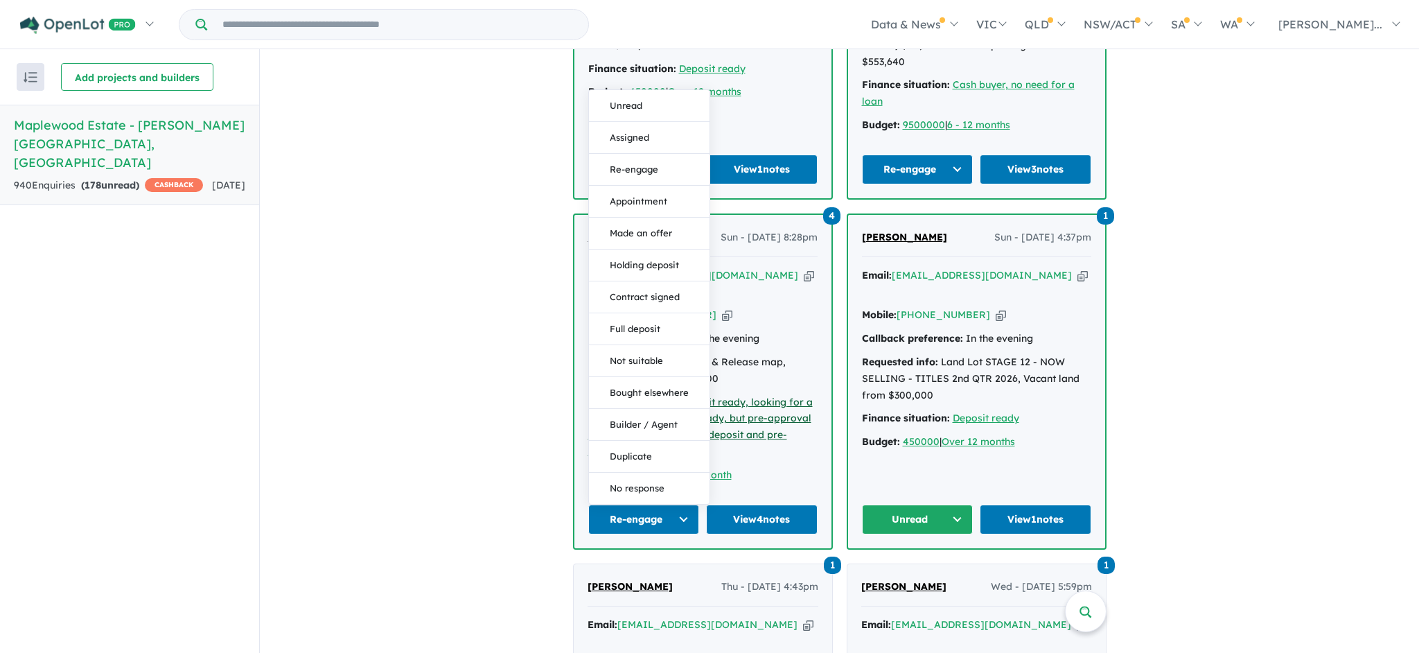
click at [662, 441] on button "Duplicate" at bounding box center [649, 457] width 121 height 32
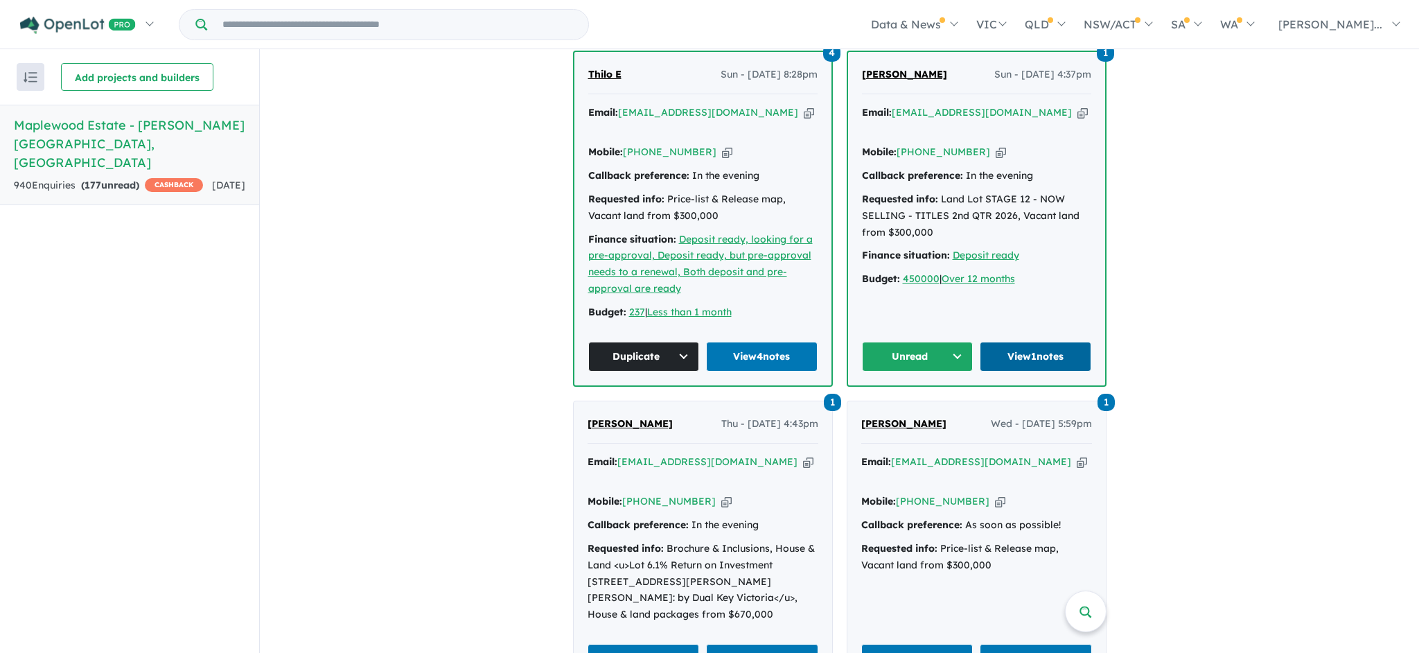
scroll to position [1010, 0]
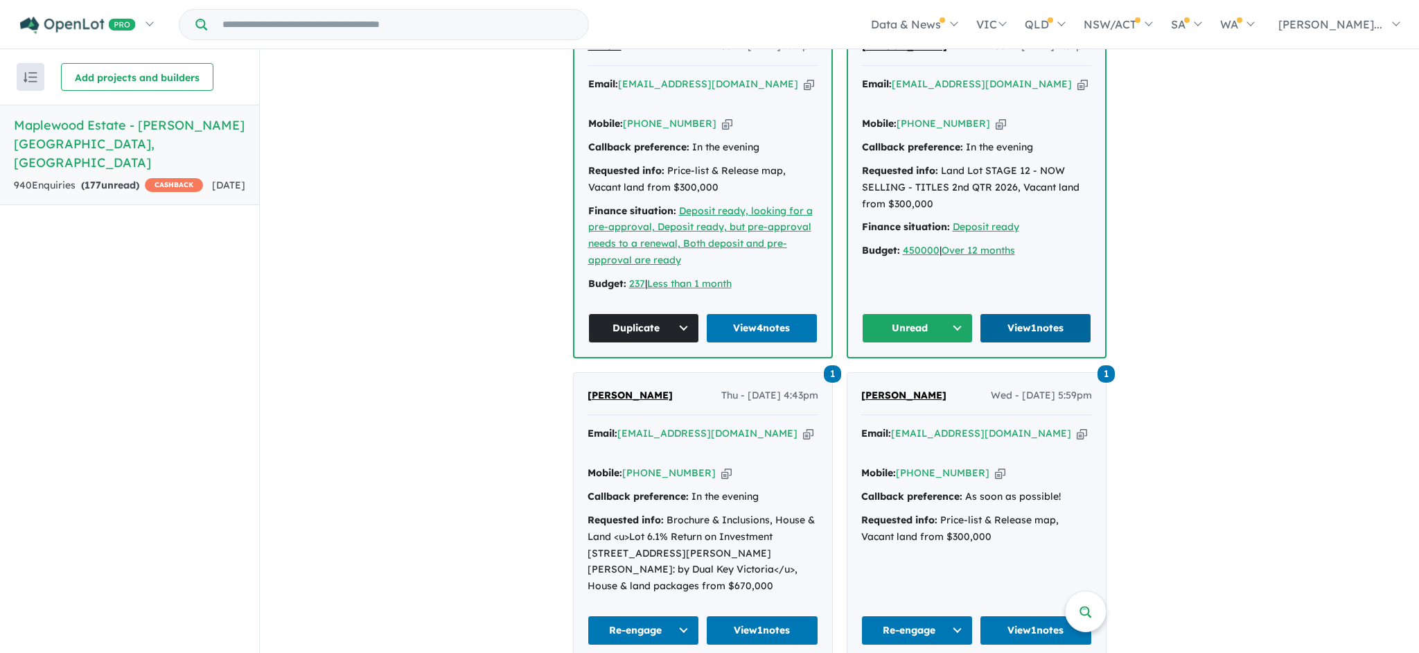
click at [1032, 313] on link "View 1 notes" at bounding box center [1036, 328] width 112 height 30
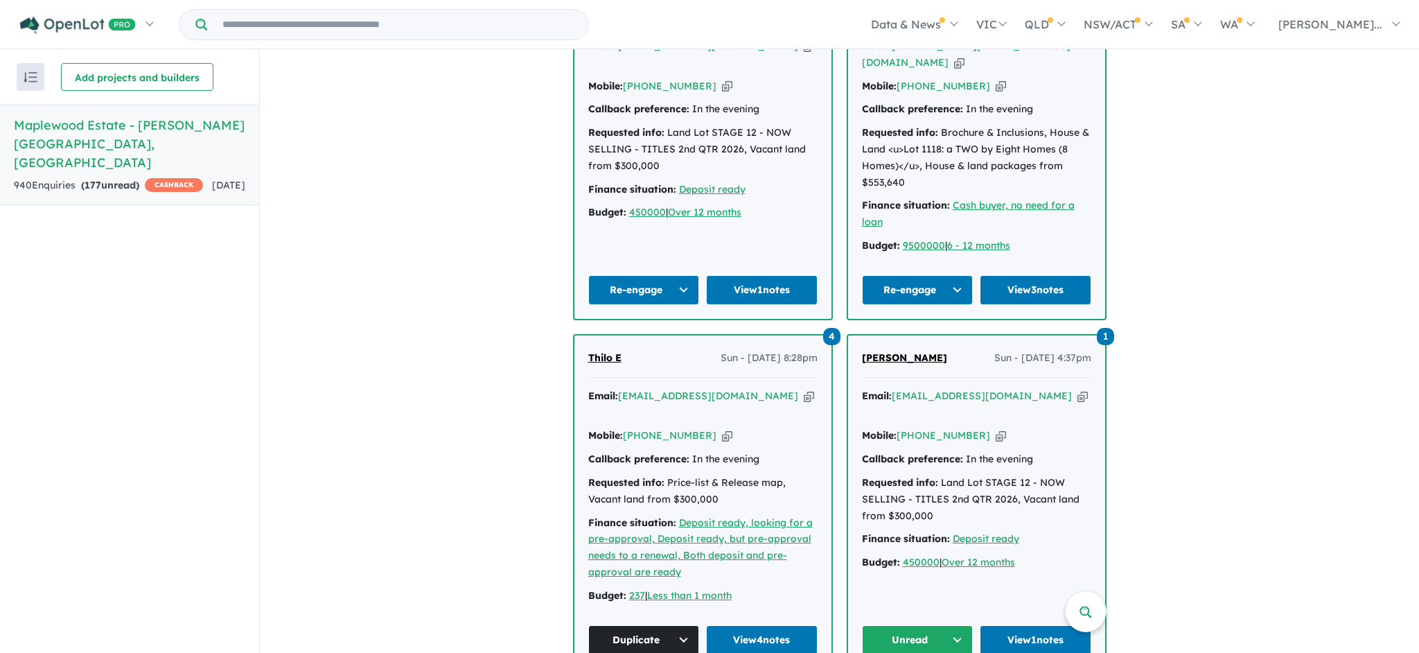
scroll to position [703, 0]
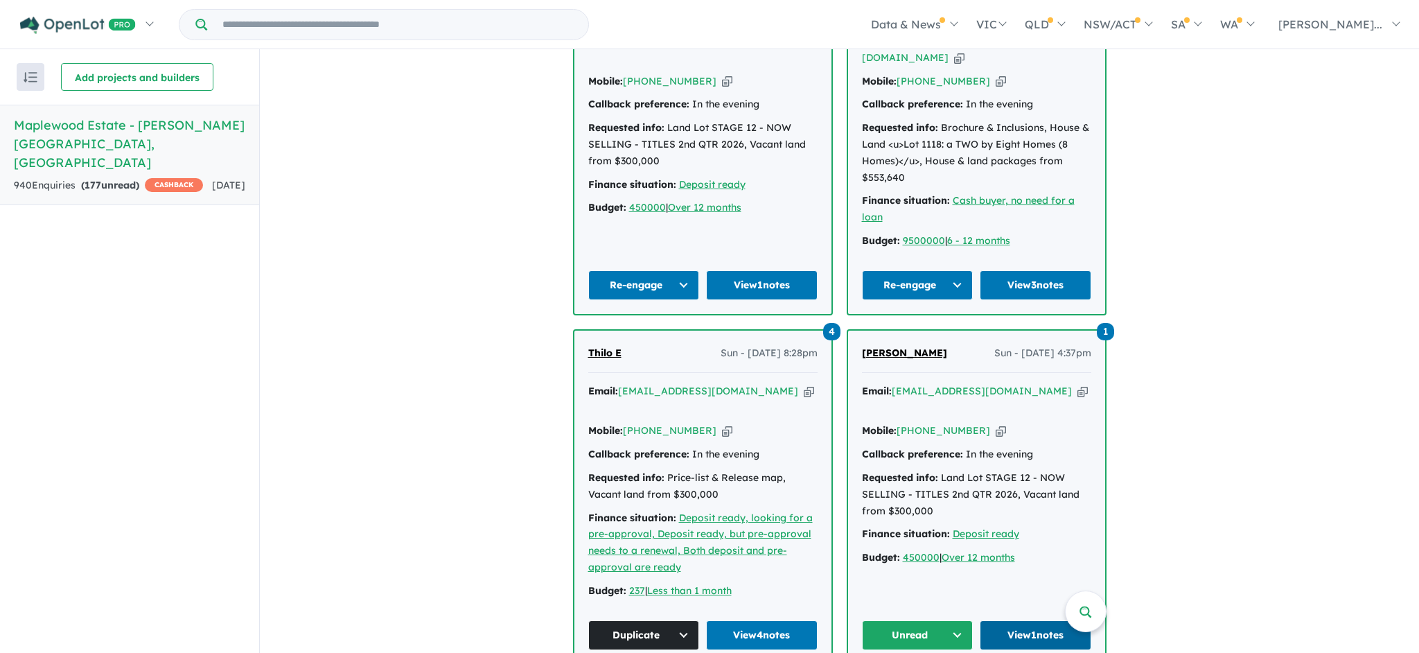
click at [1003, 620] on link "View 1 notes" at bounding box center [1036, 635] width 112 height 30
click at [757, 270] on link "View 1 notes" at bounding box center [762, 285] width 112 height 30
click at [956, 620] on button "Unread" at bounding box center [918, 635] width 112 height 30
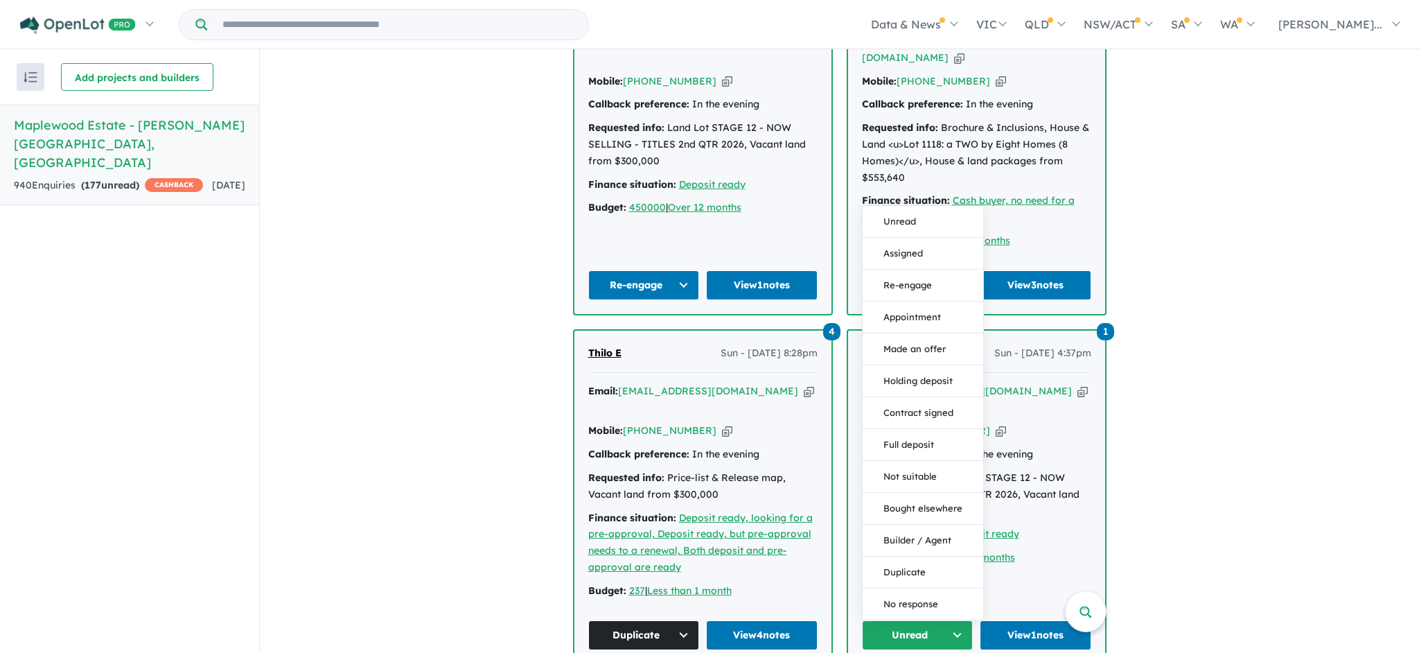
click at [942, 556] on button "Duplicate" at bounding box center [923, 572] width 121 height 32
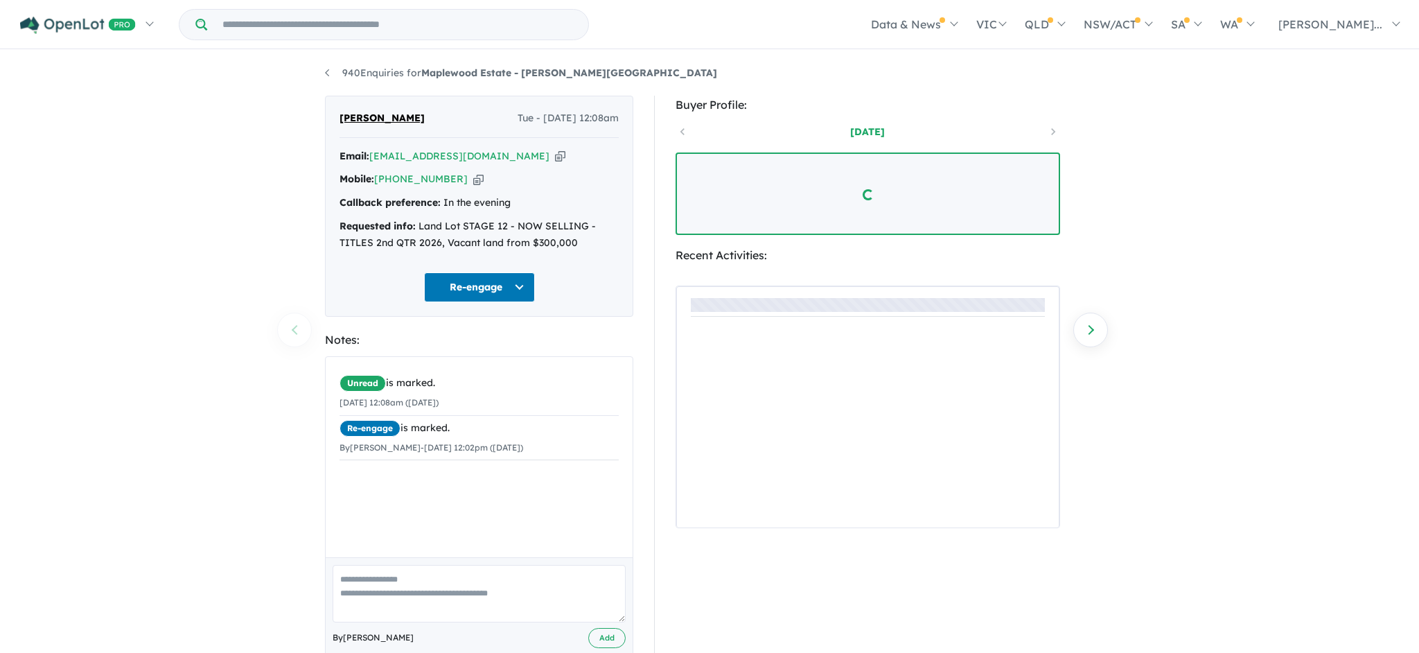
drag, startPoint x: 0, startPoint y: 0, endPoint x: 401, endPoint y: 595, distance: 717.9
click at [401, 595] on textarea at bounding box center [479, 594] width 293 height 58
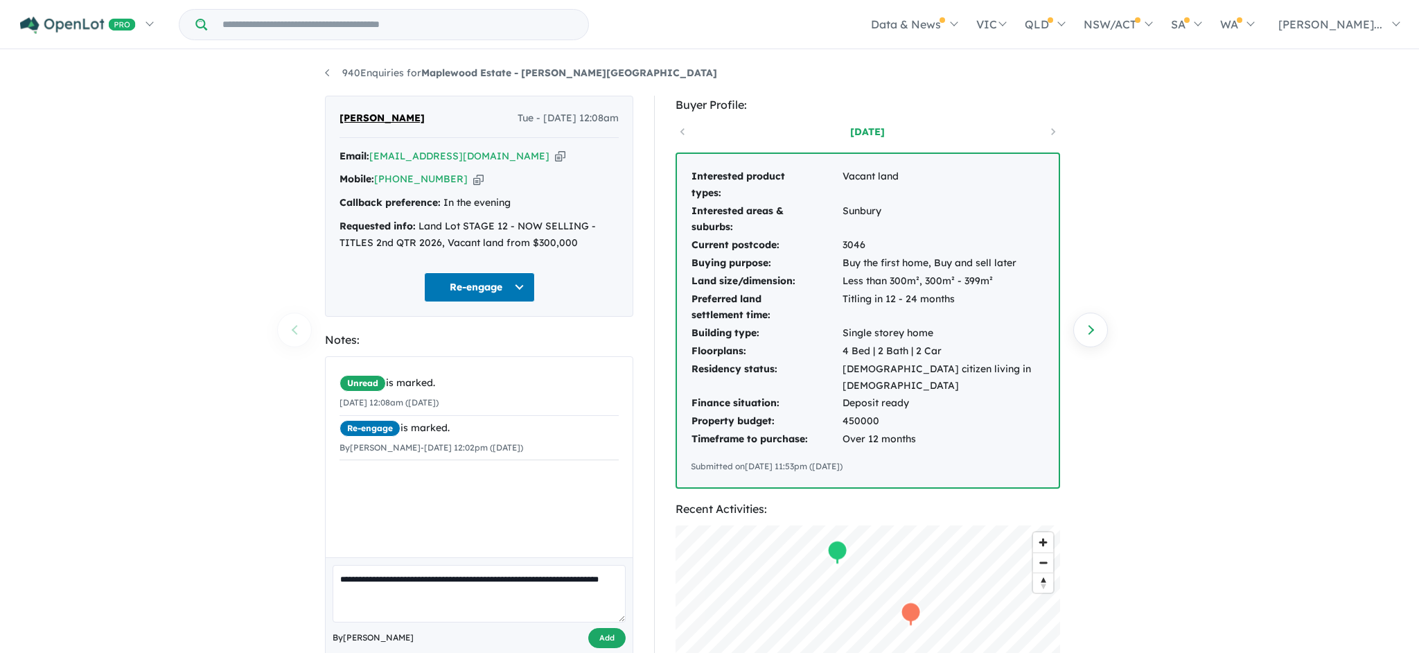
type textarea "**********"
click at [613, 628] on button "Add" at bounding box center [606, 638] width 37 height 20
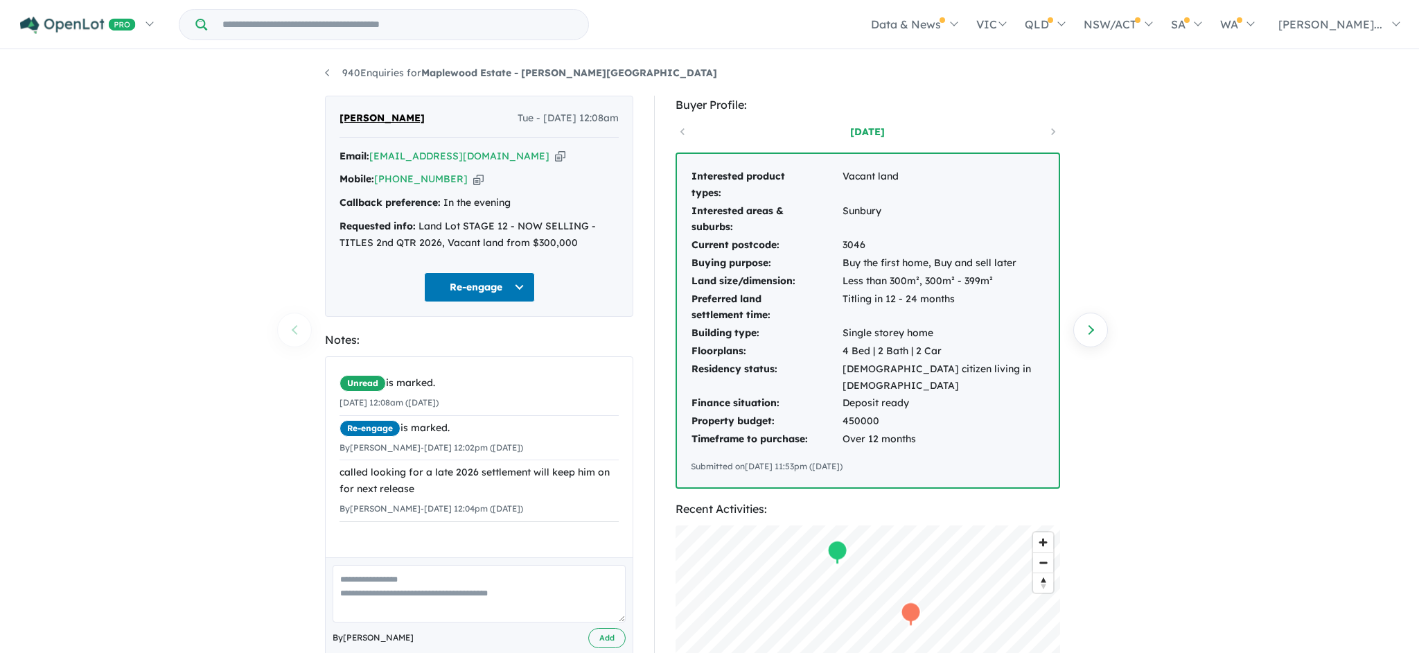
click at [555, 156] on icon "button" at bounding box center [560, 156] width 10 height 15
drag, startPoint x: 399, startPoint y: 117, endPoint x: 341, endPoint y: 112, distance: 58.4
click at [341, 112] on div "Supun Silva Tue - 16/09/2025, 12:08am" at bounding box center [479, 124] width 279 height 28
copy span "Supun Silva"
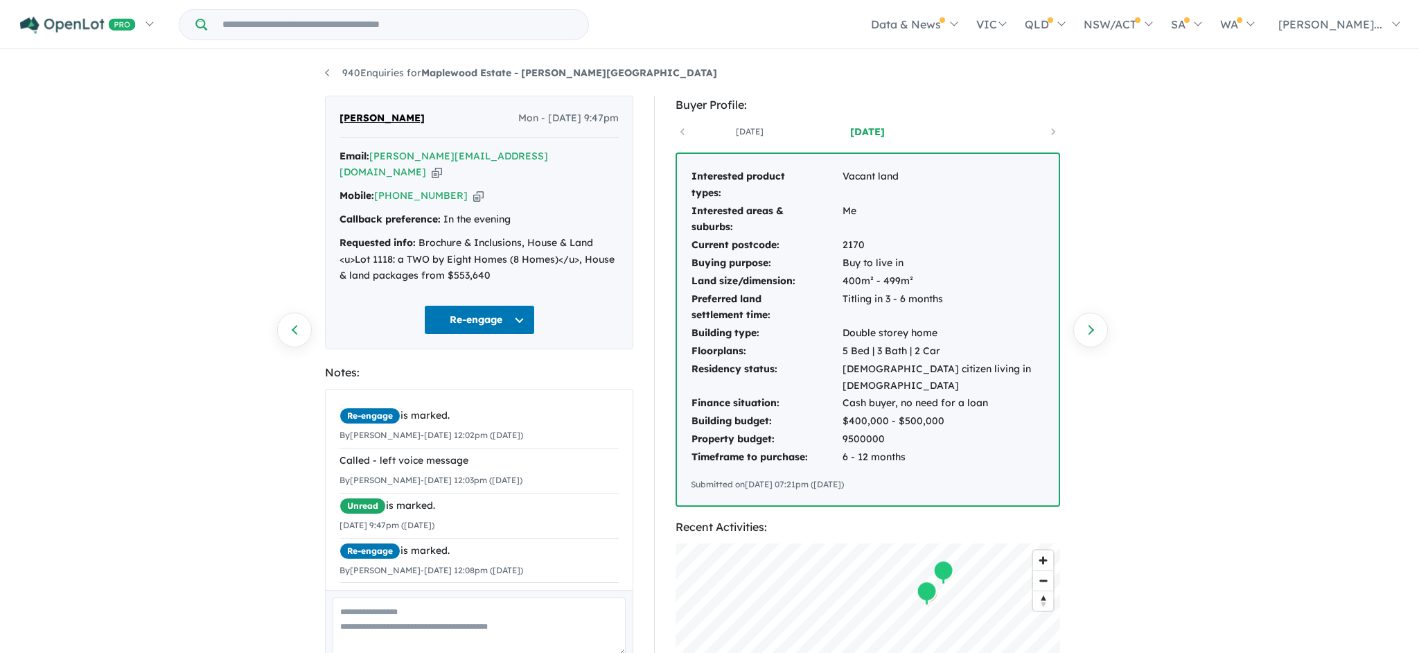
drag, startPoint x: 0, startPoint y: 0, endPoint x: 459, endPoint y: 601, distance: 755.9
click at [459, 601] on textarea at bounding box center [479, 626] width 293 height 58
type textarea "**********"
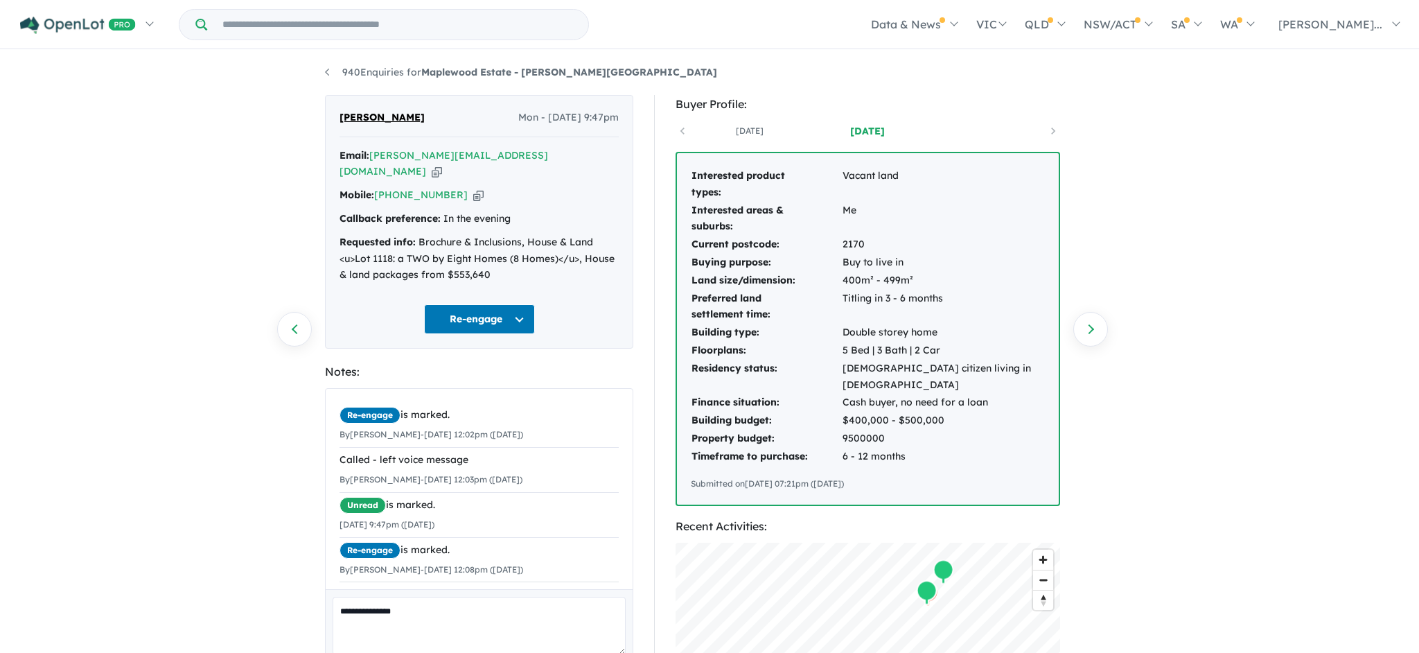
scroll to position [29, 0]
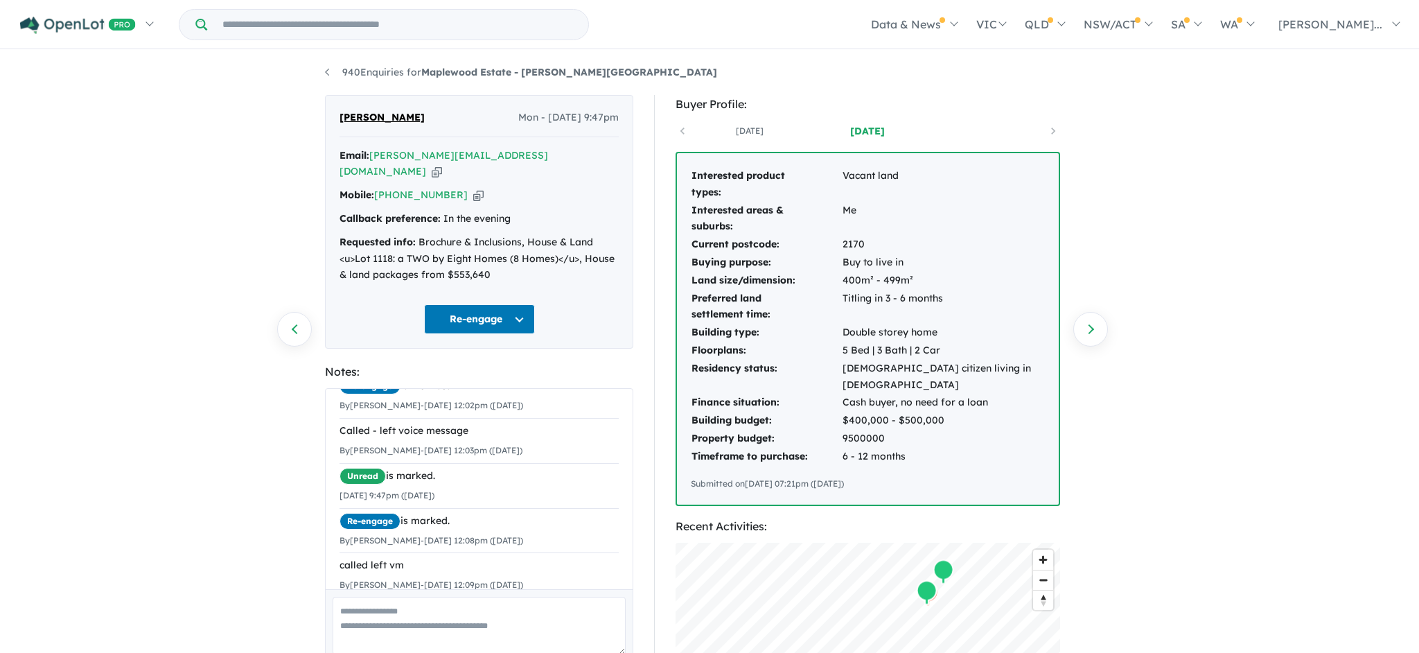
click at [442, 164] on icon "button" at bounding box center [437, 171] width 10 height 15
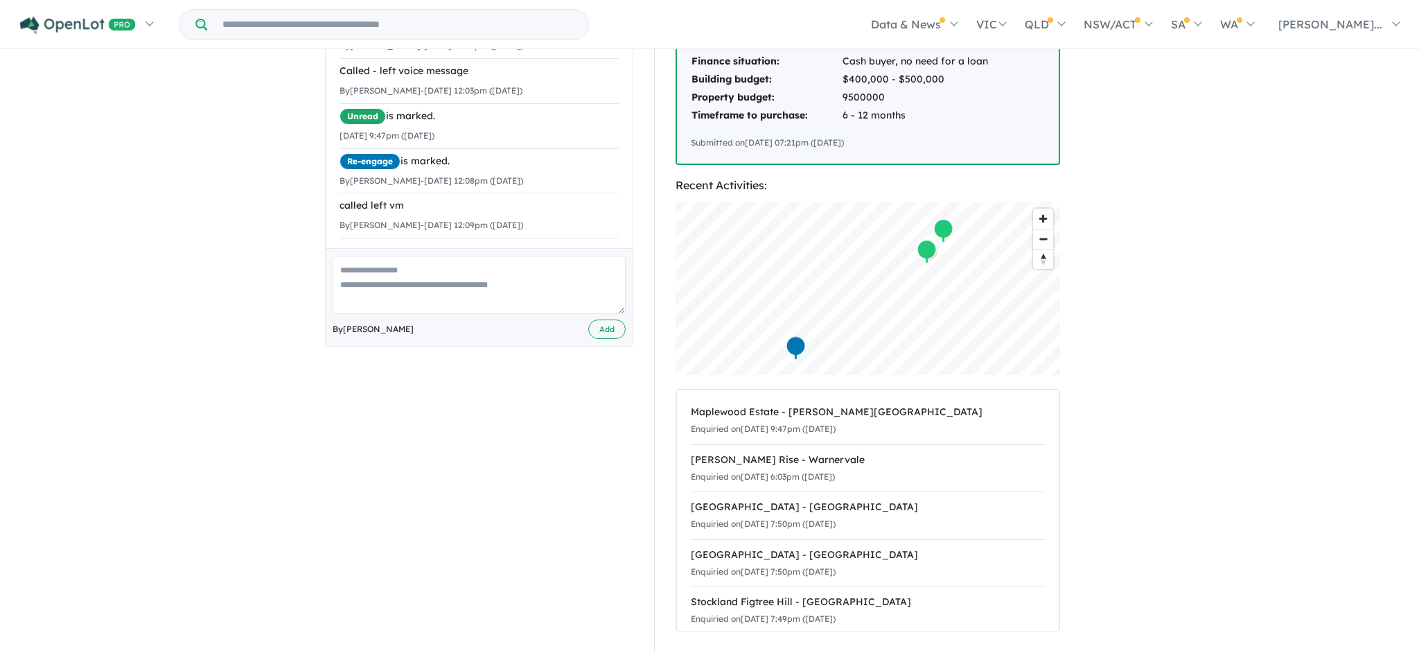
scroll to position [346, 0]
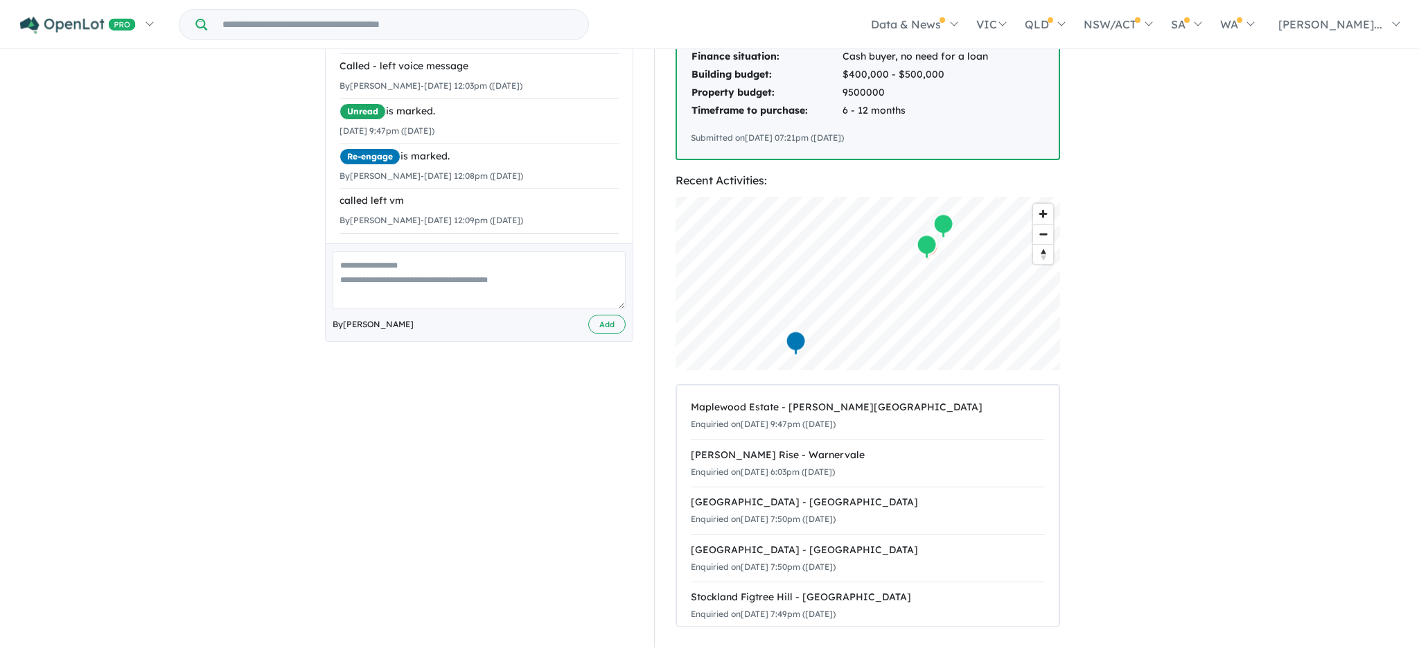
click at [420, 251] on textarea at bounding box center [479, 280] width 293 height 58
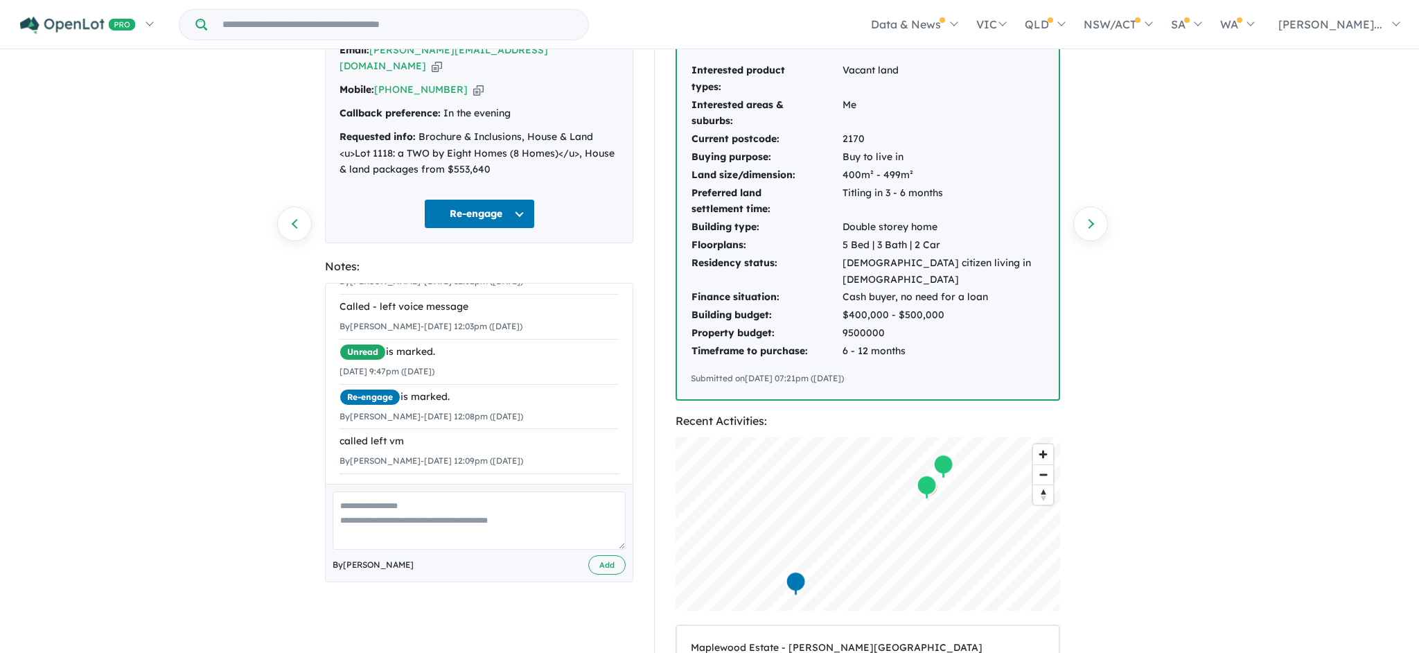
scroll to position [8, 0]
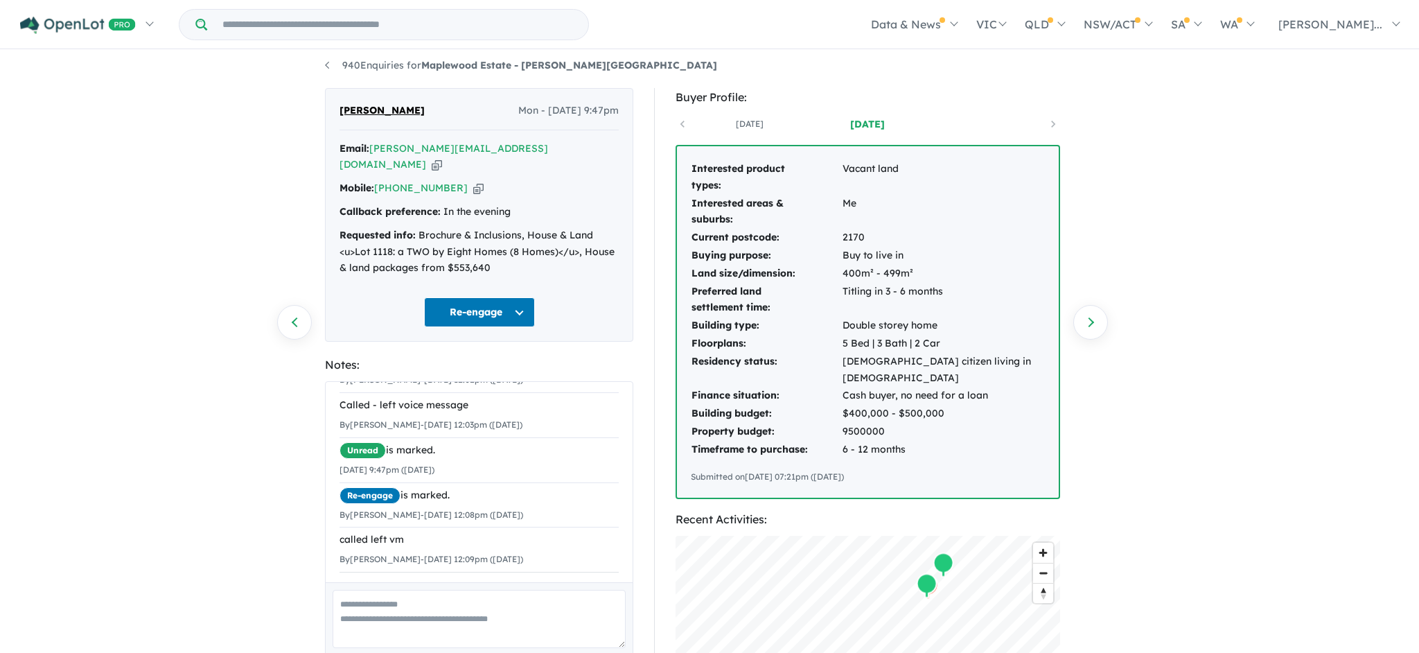
click at [526, 297] on button "Re-engage" at bounding box center [479, 312] width 111 height 30
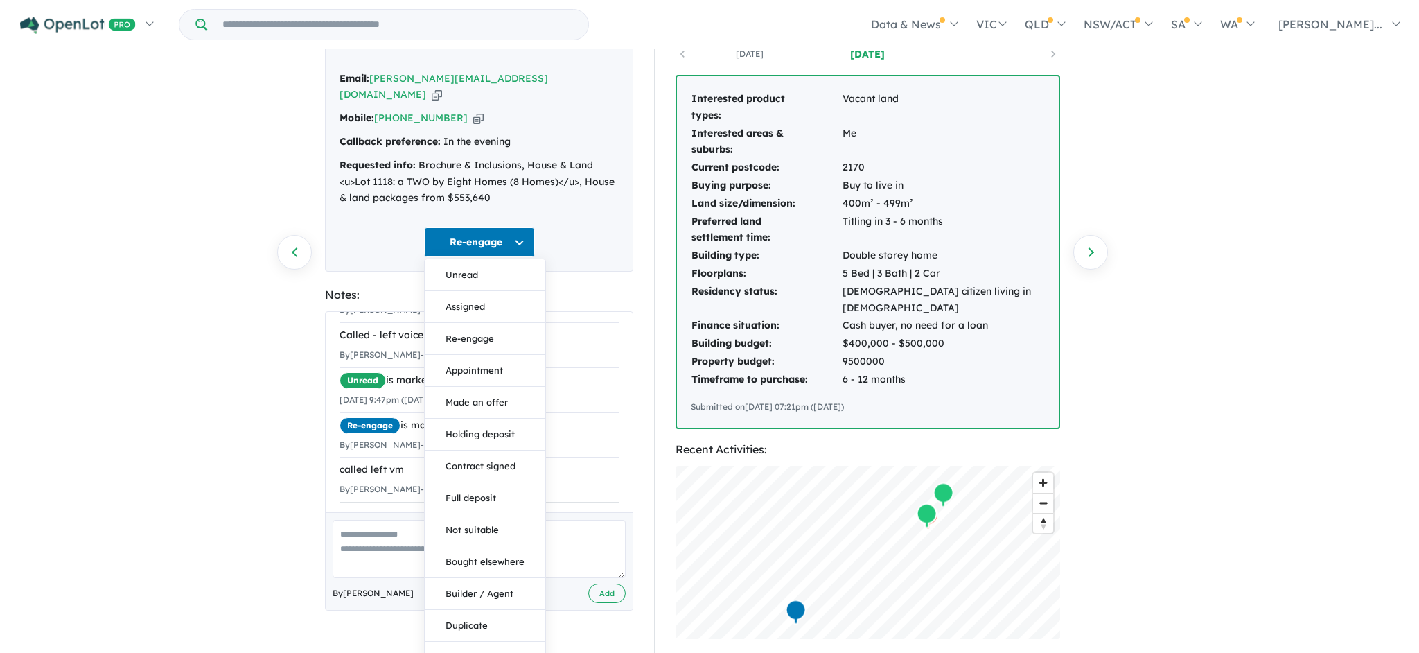
click at [484, 610] on button "Duplicate" at bounding box center [485, 626] width 121 height 32
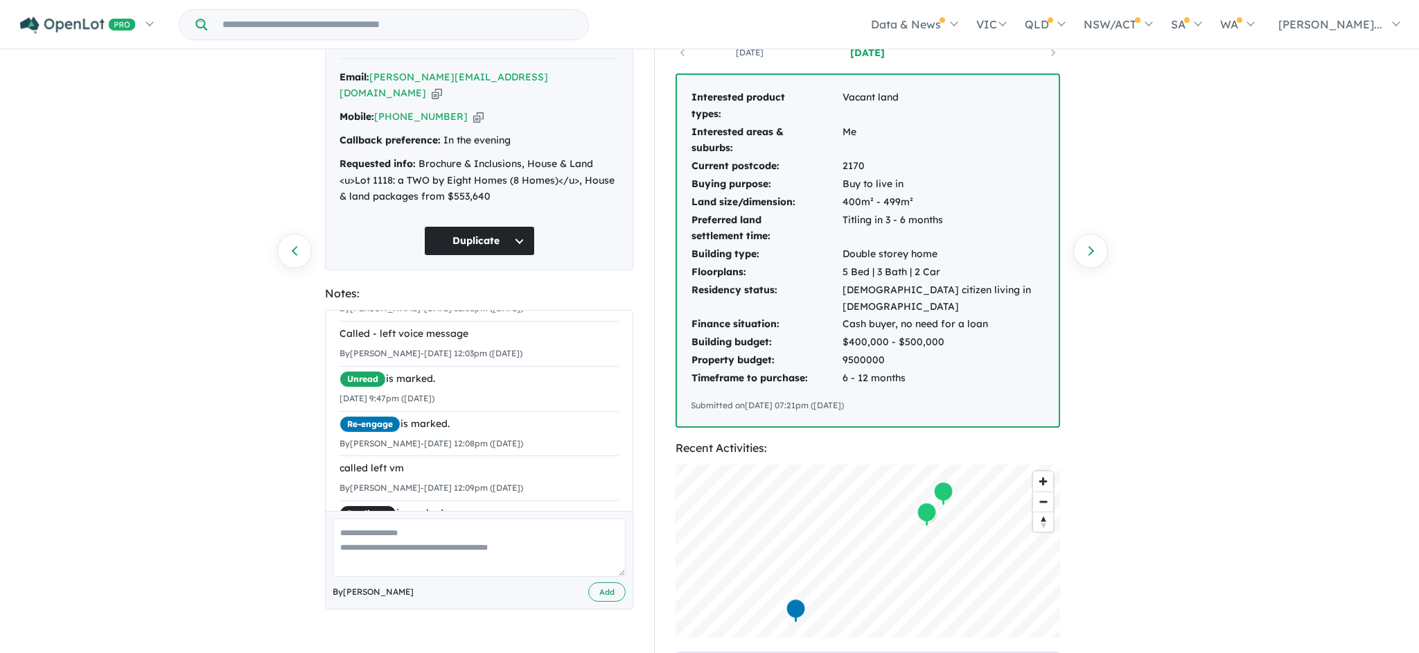
click at [412, 518] on textarea at bounding box center [479, 547] width 293 height 58
type textarea "**********"
drag, startPoint x: 459, startPoint y: 601, endPoint x: 613, endPoint y: 561, distance: 158.8
click at [613, 582] on button "Add" at bounding box center [606, 592] width 37 height 20
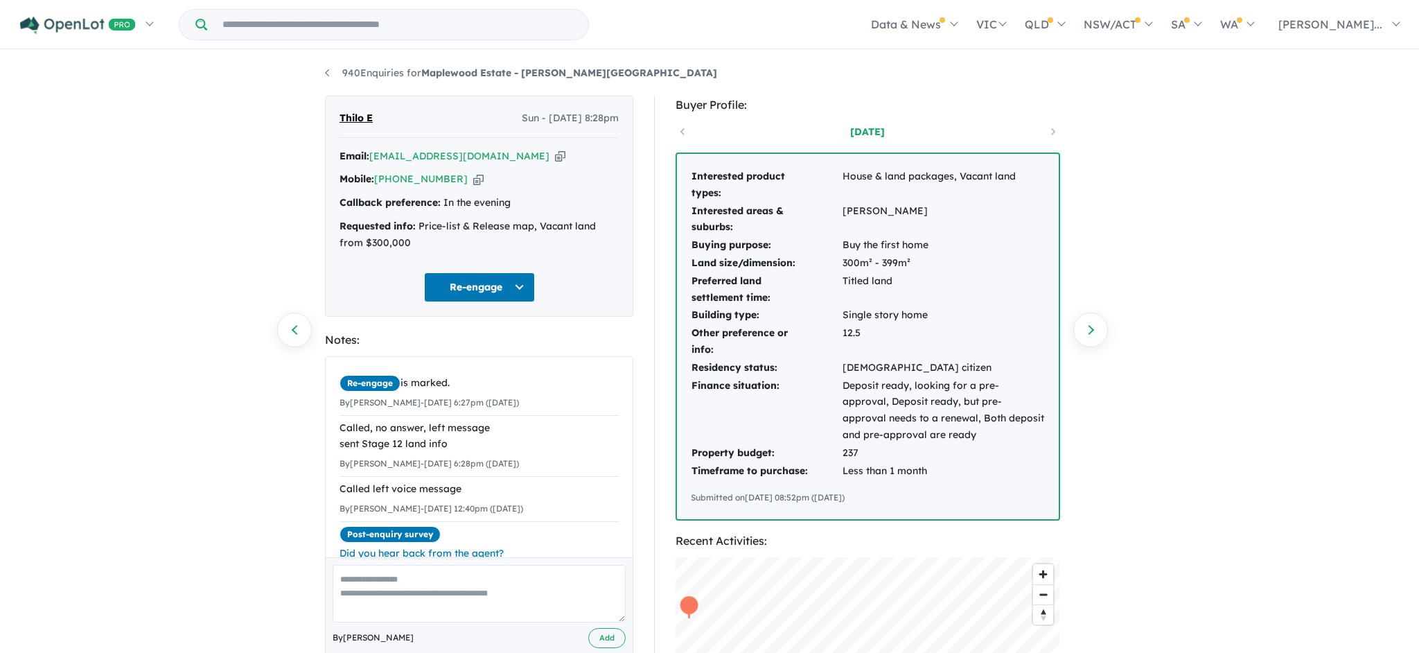
click at [555, 155] on icon "button" at bounding box center [560, 156] width 10 height 15
click at [473, 182] on icon "button" at bounding box center [478, 179] width 10 height 15
click at [377, 119] on div "Thilo E Sun - 14/09/2025, 8:28pm" at bounding box center [479, 124] width 279 height 28
drag, startPoint x: 0, startPoint y: 0, endPoint x: 341, endPoint y: 116, distance: 360.0
click at [341, 116] on div "Thilo E Sun - 14/09/2025, 8:28pm" at bounding box center [479, 124] width 279 height 28
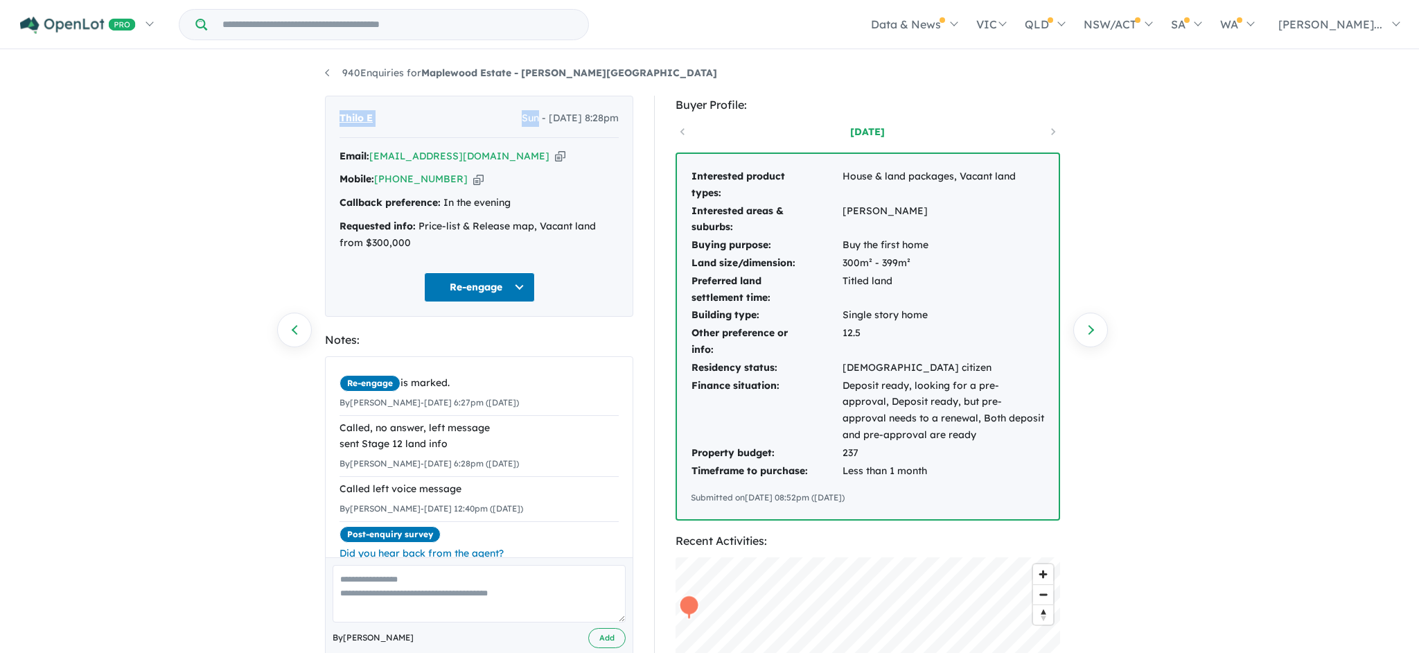
copy div "Thilo E Sun"
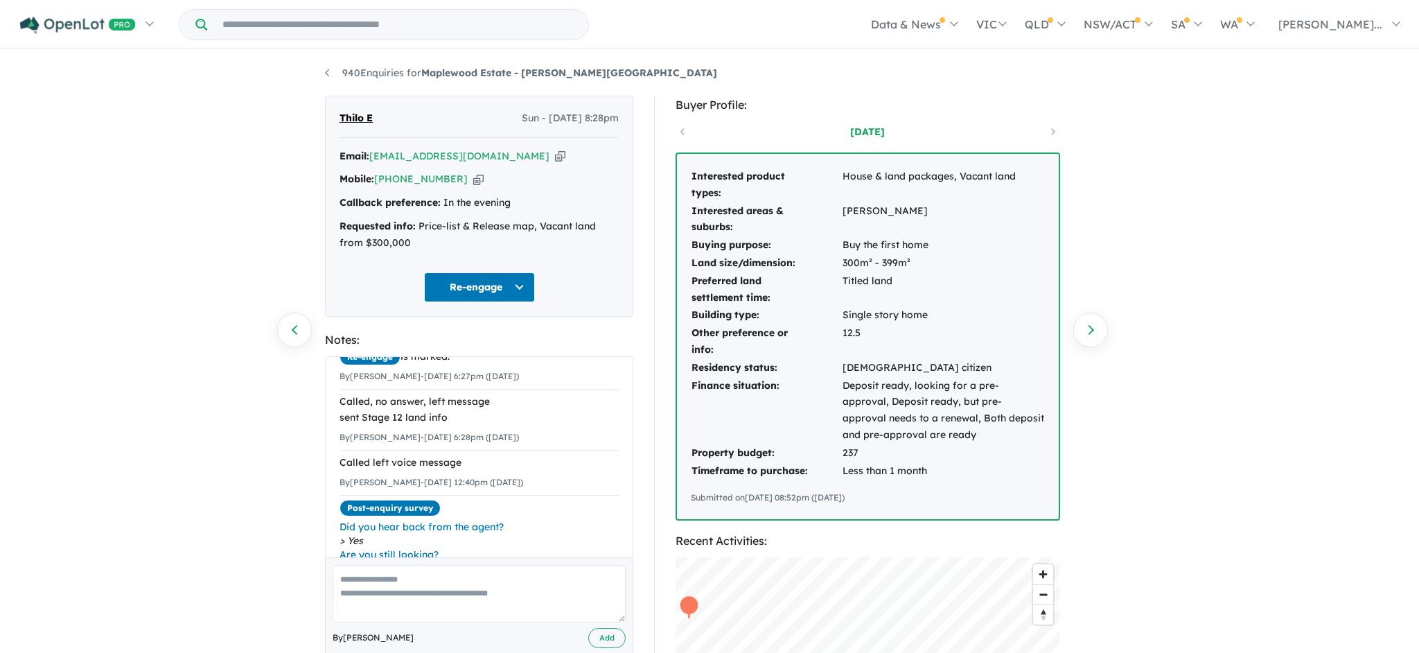
scroll to position [39, 0]
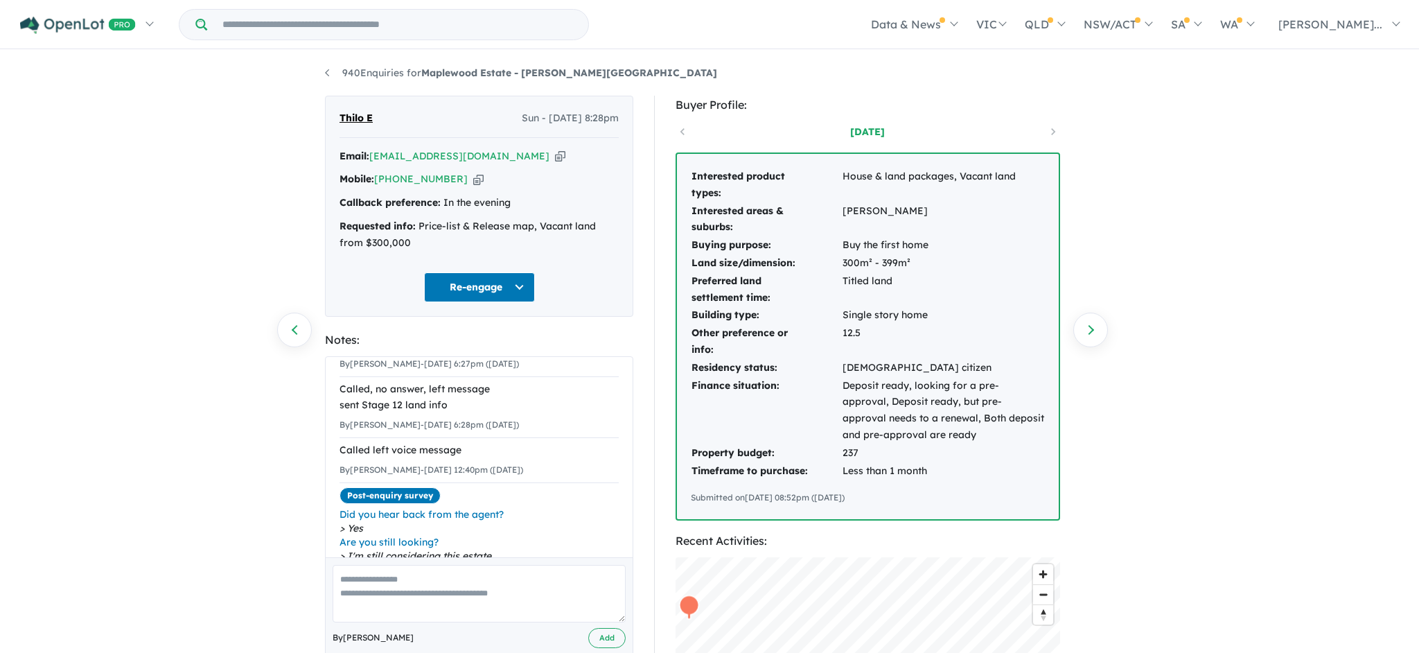
click at [480, 577] on textarea at bounding box center [479, 594] width 293 height 58
type textarea "**********"
click at [614, 635] on button "Add" at bounding box center [606, 638] width 37 height 20
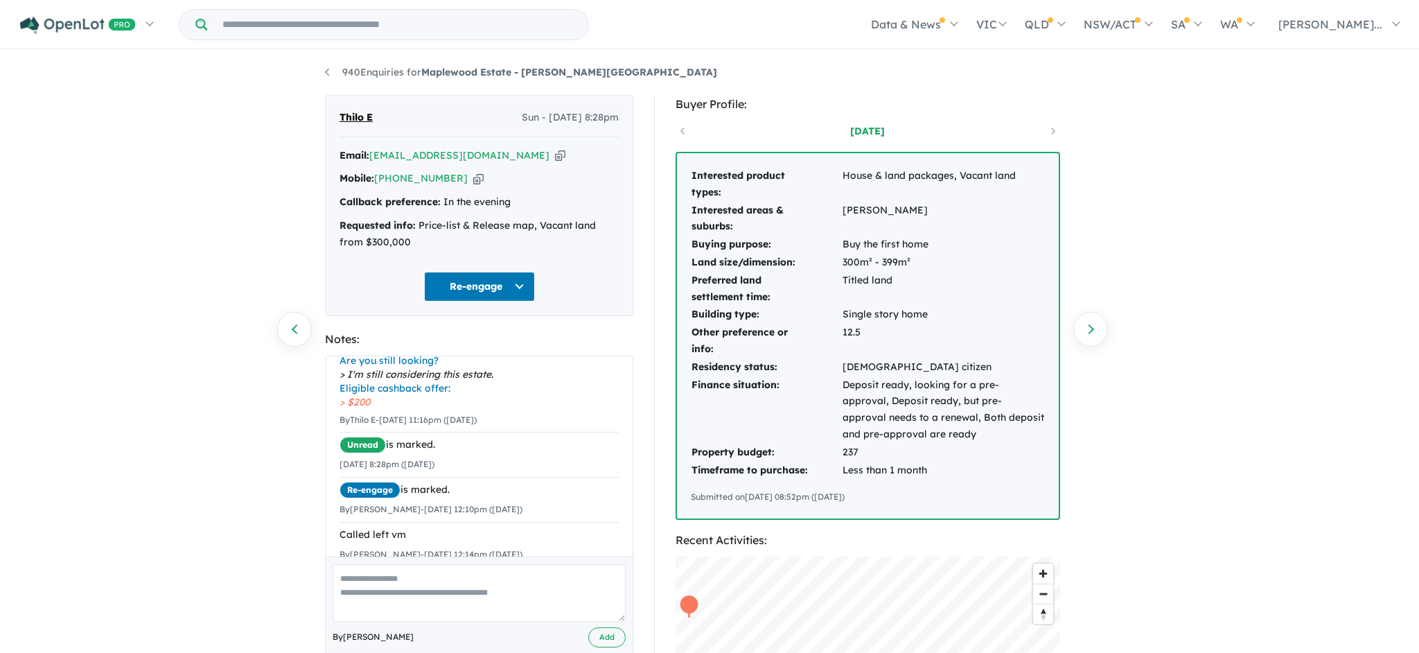
drag, startPoint x: 0, startPoint y: 0, endPoint x: 519, endPoint y: 275, distance: 587.4
click at [519, 275] on button "Re-engage" at bounding box center [479, 287] width 111 height 30
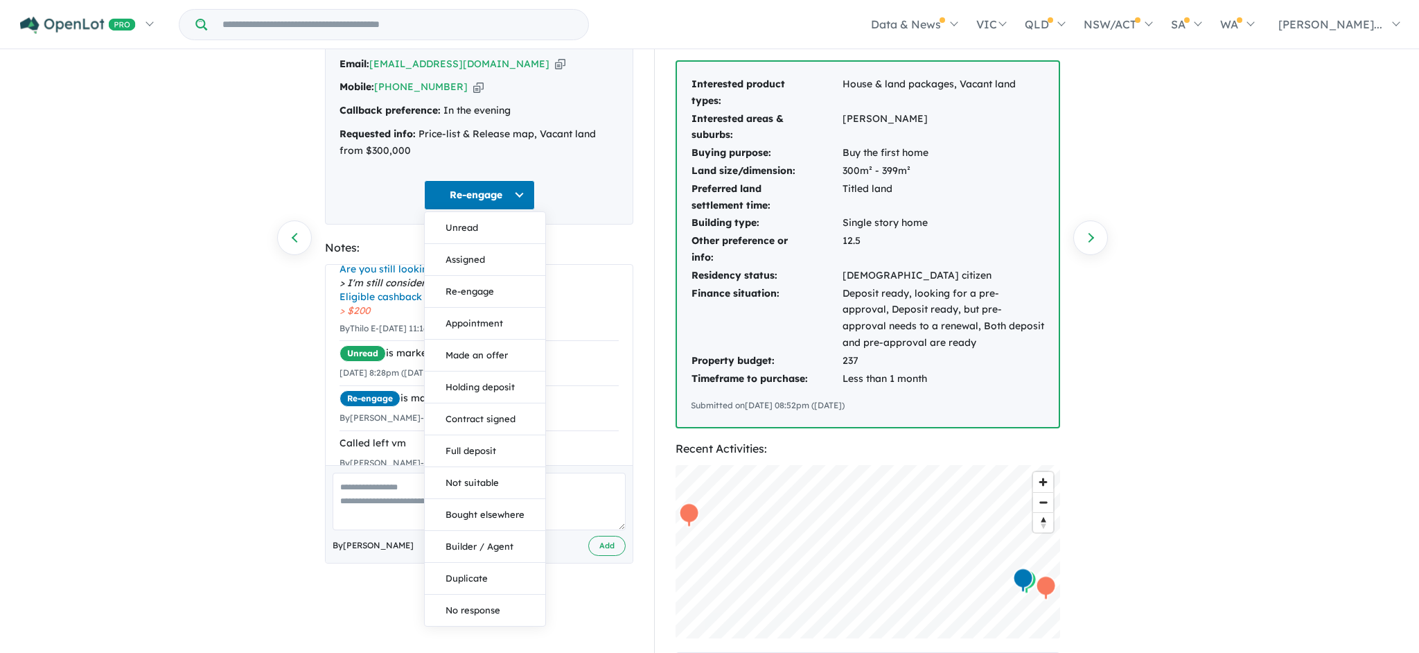
scroll to position [98, 0]
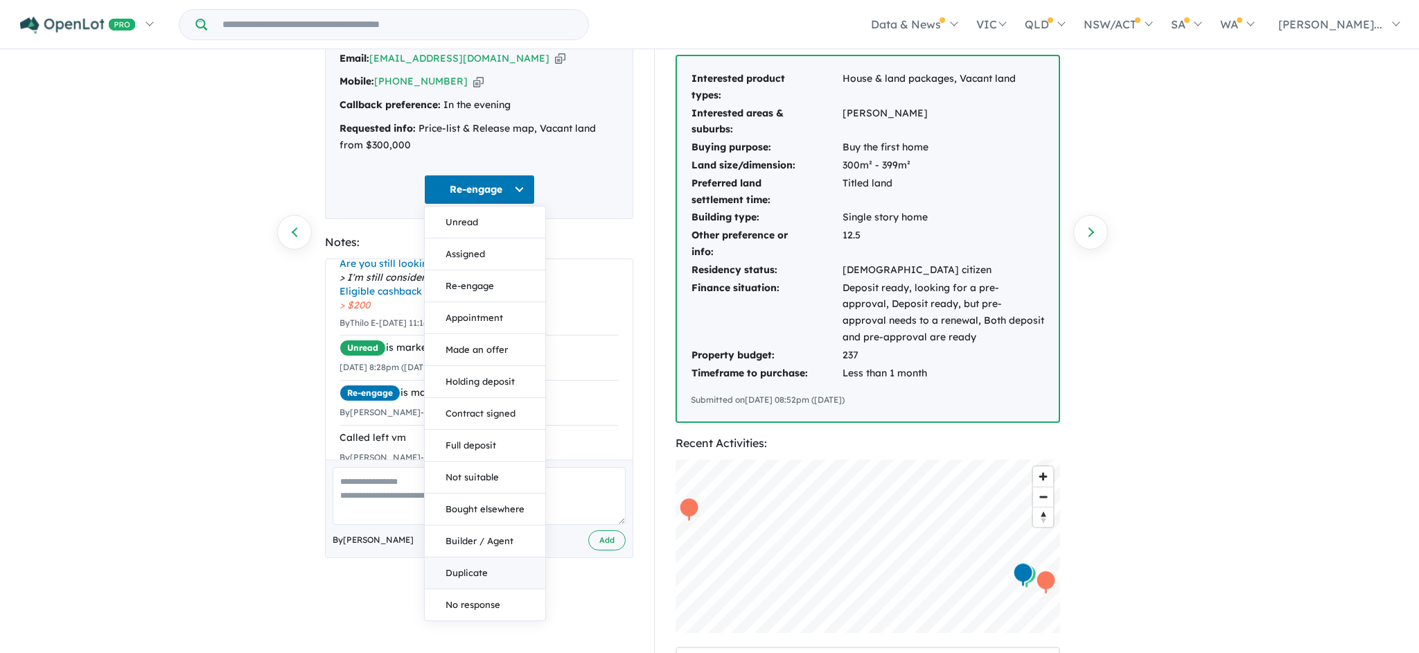
drag, startPoint x: 519, startPoint y: 275, endPoint x: 489, endPoint y: 565, distance: 291.9
click at [489, 565] on button "Duplicate" at bounding box center [485, 573] width 121 height 32
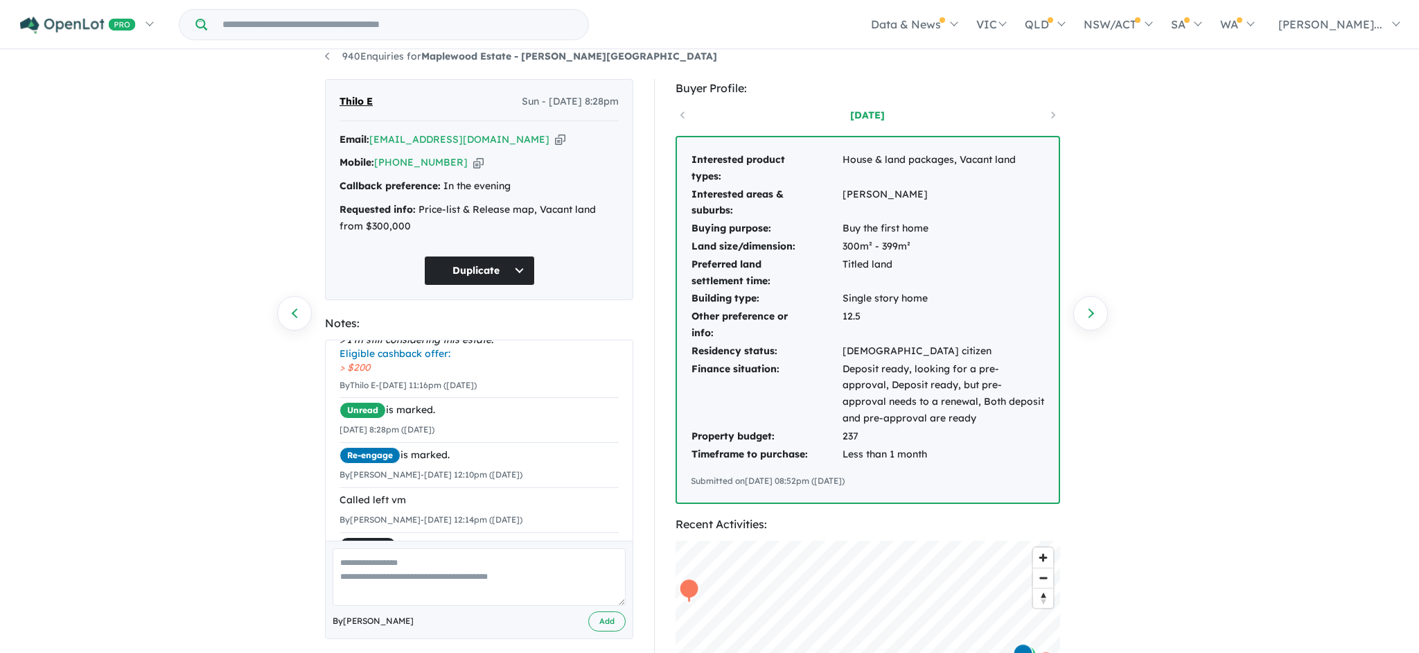
scroll to position [0, 0]
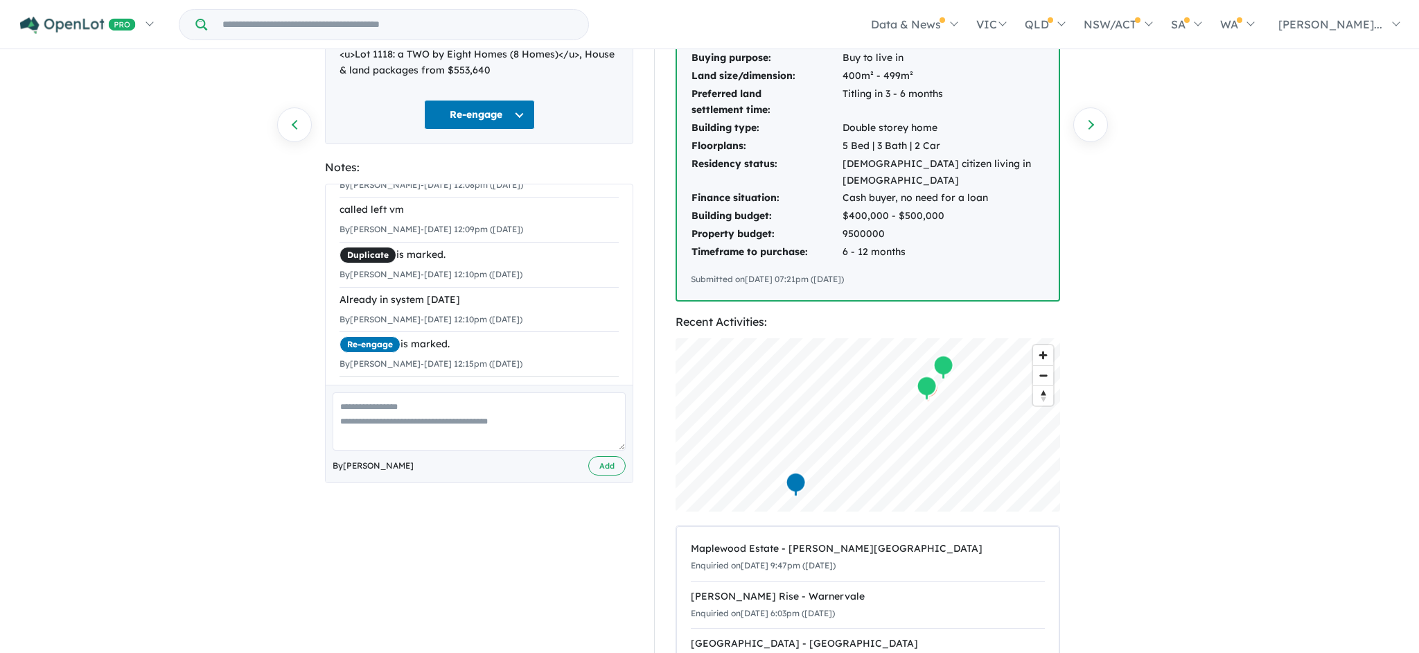
scroll to position [207, 0]
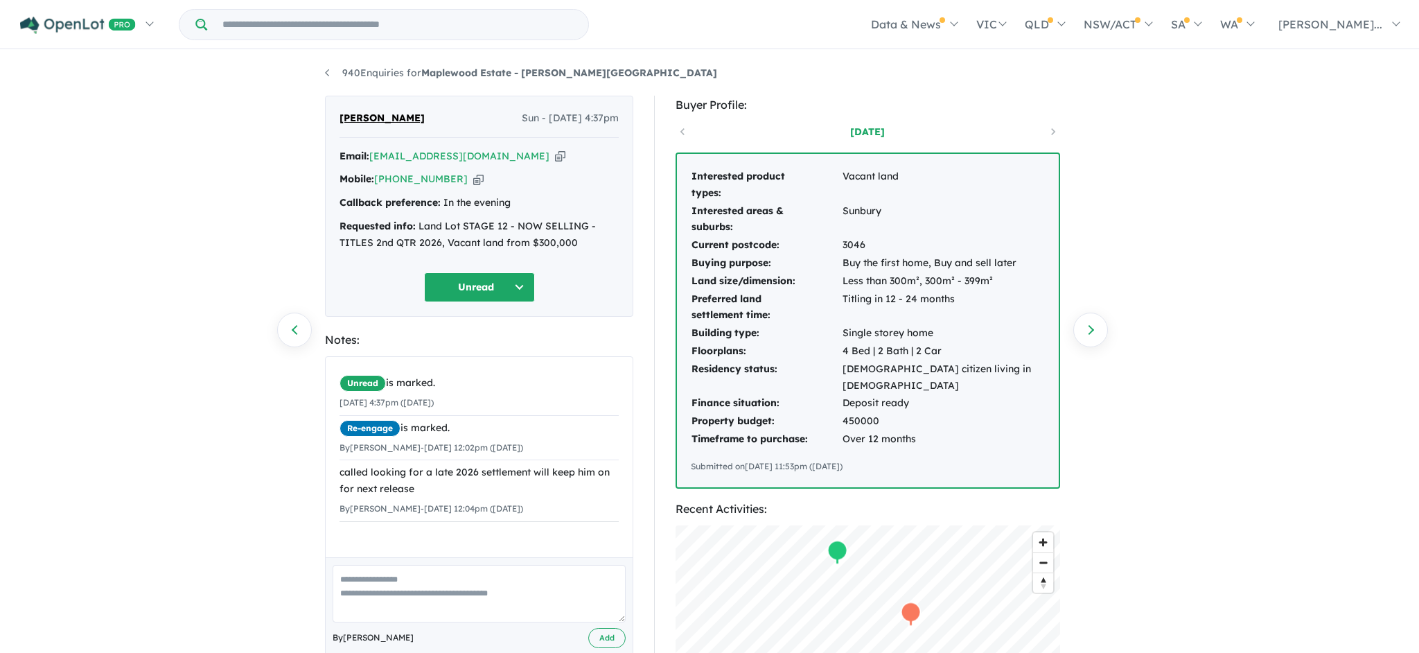
click at [523, 283] on button "Unread" at bounding box center [479, 287] width 111 height 30
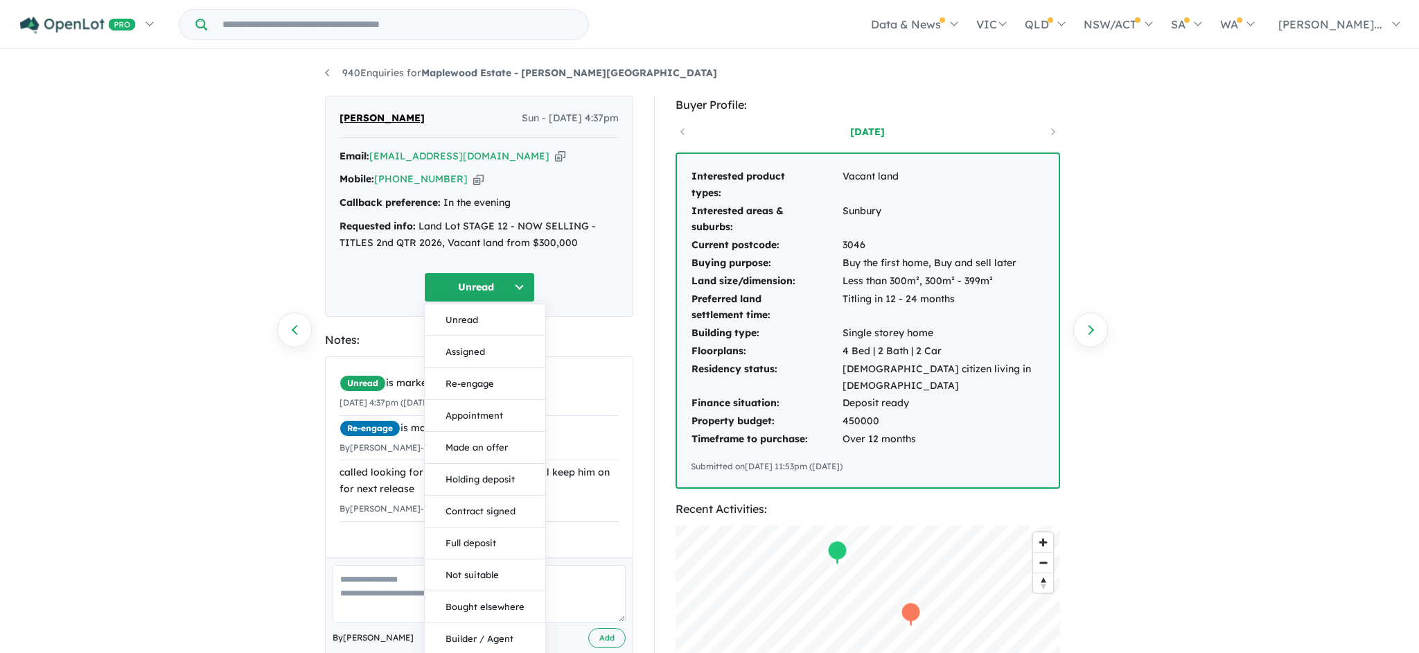
click at [486, 381] on button "Re-engage" at bounding box center [485, 384] width 121 height 32
